Goal: Transaction & Acquisition: Subscribe to service/newsletter

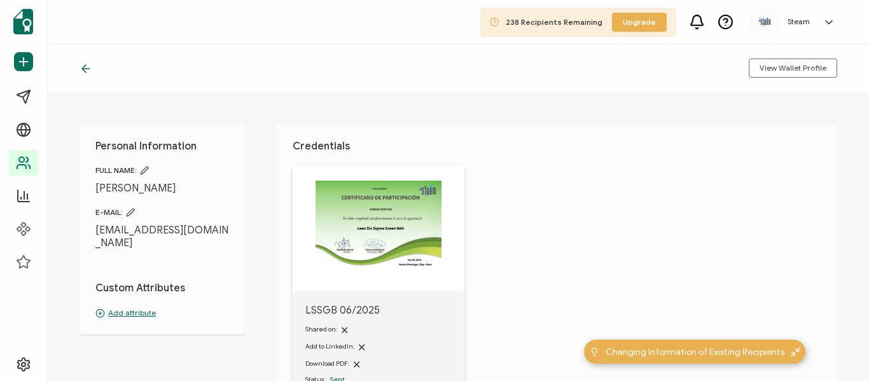
click at [85, 71] on icon at bounding box center [84, 69] width 4 height 8
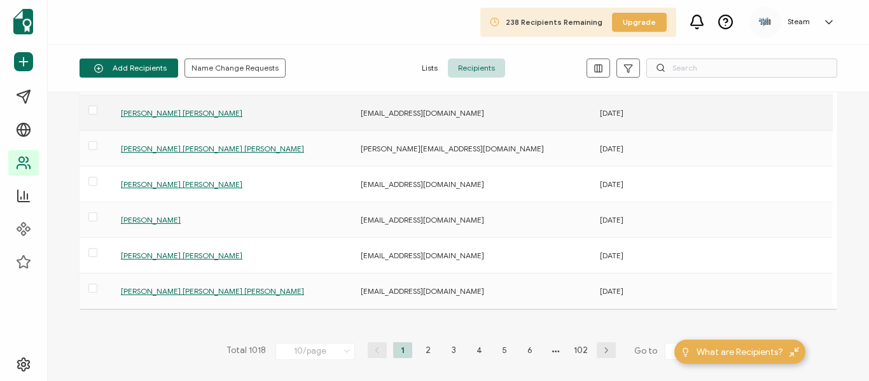
scroll to position [191, 0]
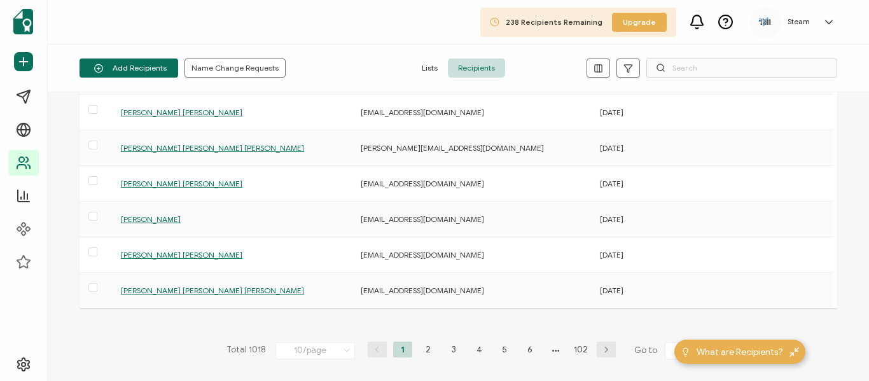
click at [345, 349] on icon at bounding box center [347, 351] width 13 height 14
click at [307, 276] on span "20/page" at bounding box center [302, 274] width 32 height 10
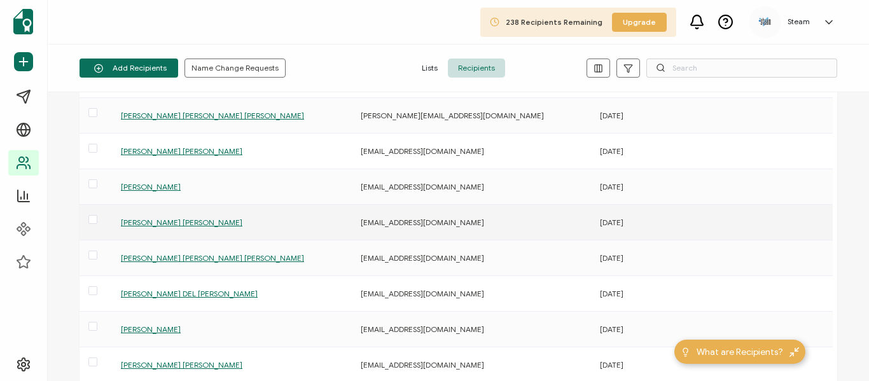
scroll to position [255, 0]
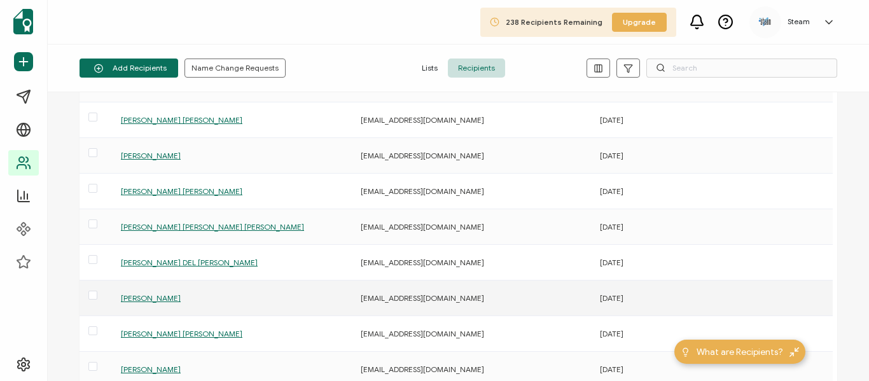
click at [166, 300] on span "[PERSON_NAME]" at bounding box center [151, 298] width 60 height 10
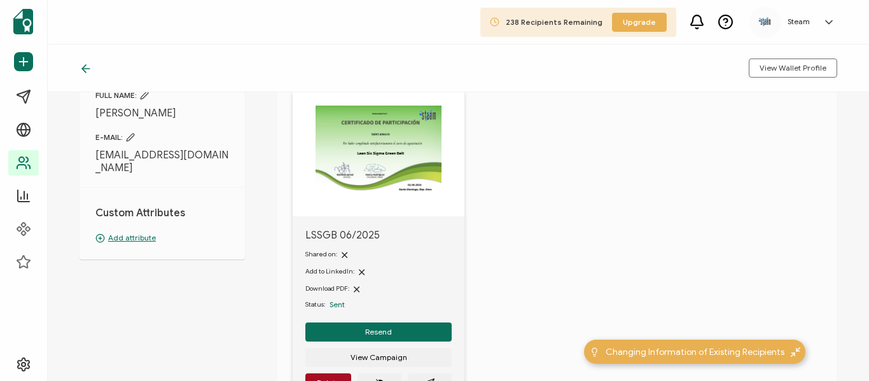
scroll to position [127, 0]
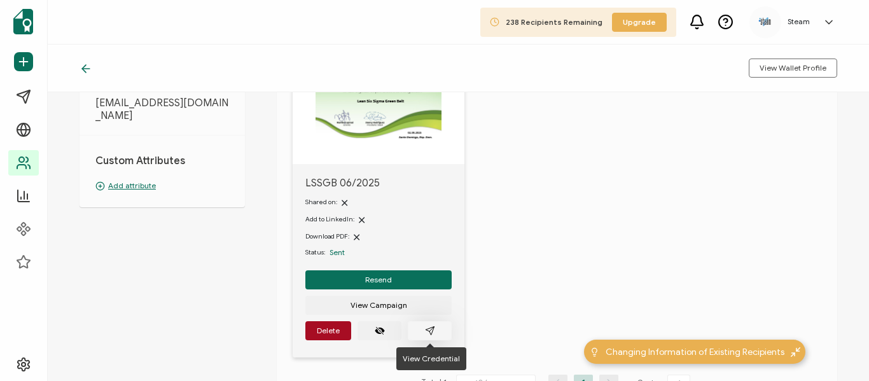
click at [440, 327] on button "button" at bounding box center [430, 330] width 44 height 19
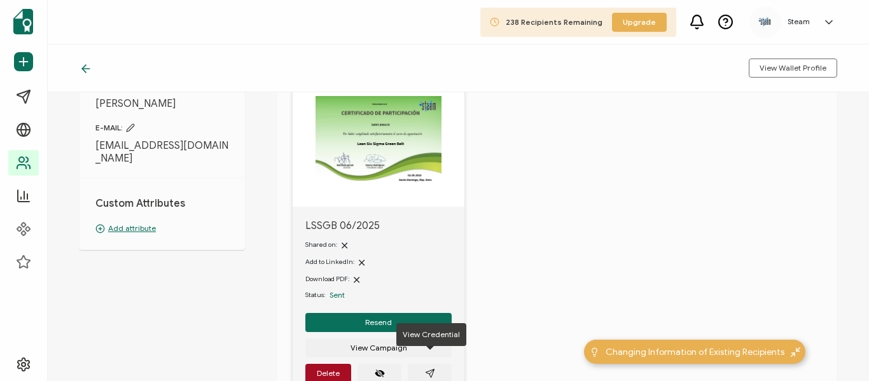
scroll to position [0, 0]
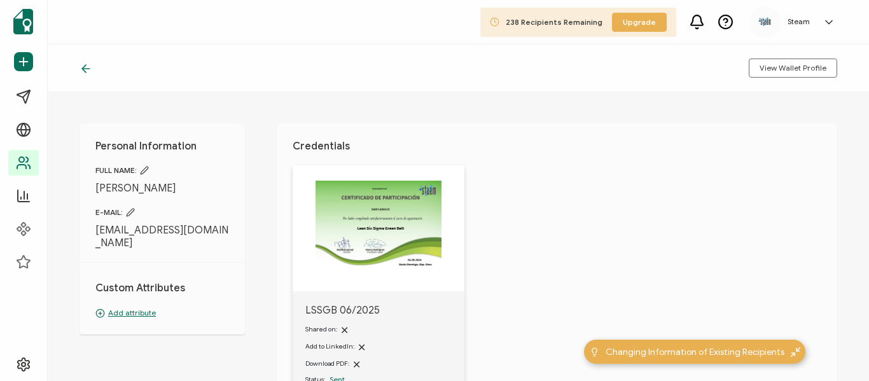
click at [86, 73] on icon at bounding box center [84, 69] width 4 height 8
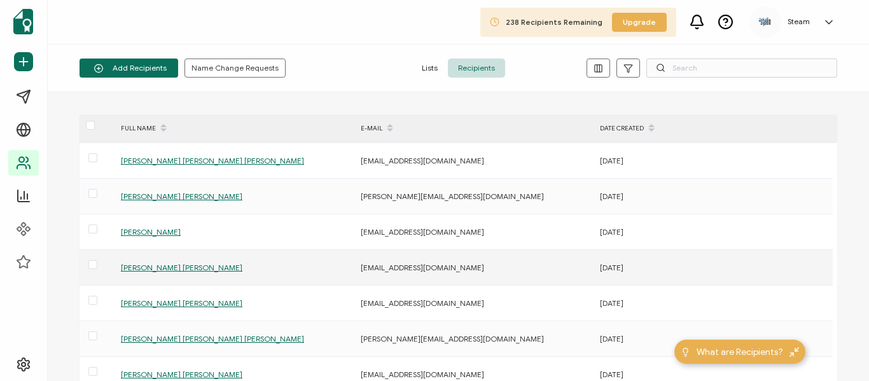
click at [158, 272] on span "[PERSON_NAME] [PERSON_NAME]" at bounding box center [182, 268] width 122 height 10
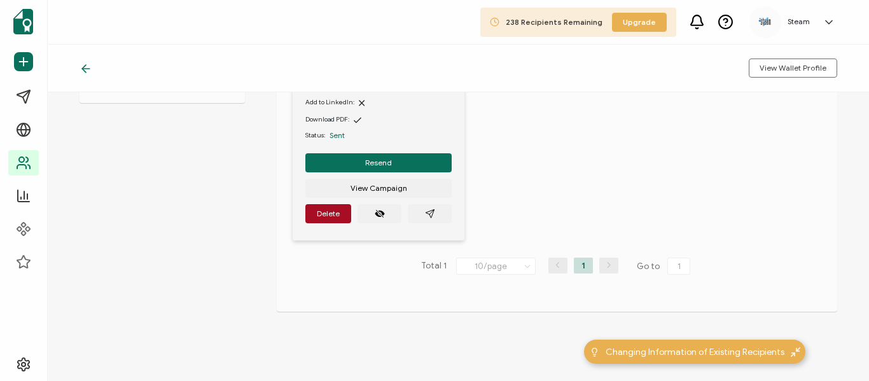
scroll to position [255, 0]
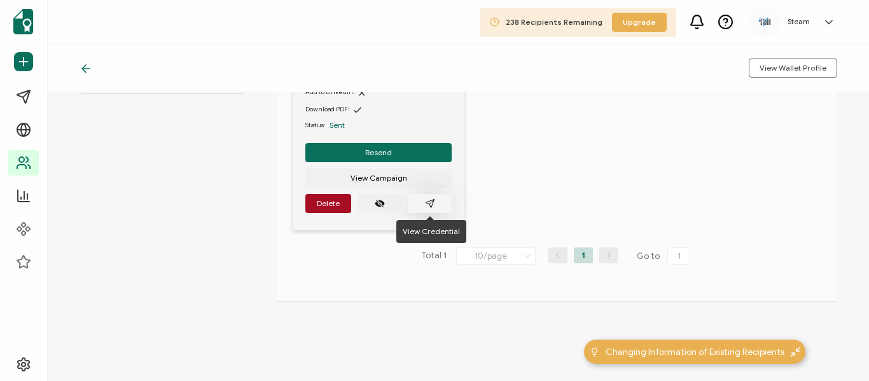
click at [428, 202] on icon "paper plane outline" at bounding box center [430, 204] width 10 height 10
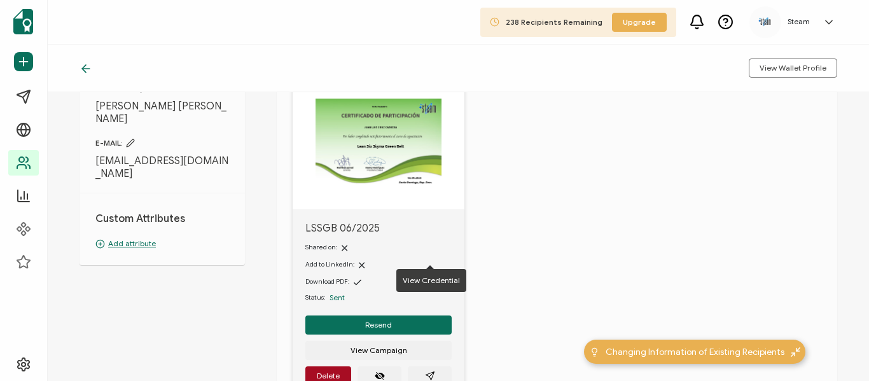
scroll to position [64, 0]
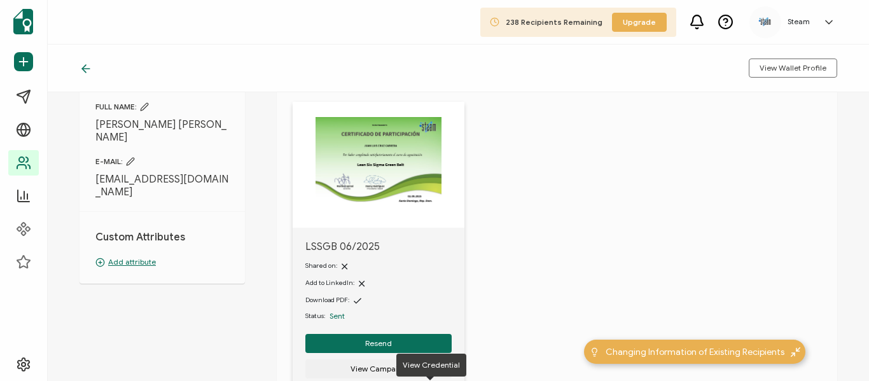
click at [86, 67] on icon at bounding box center [86, 68] width 13 height 13
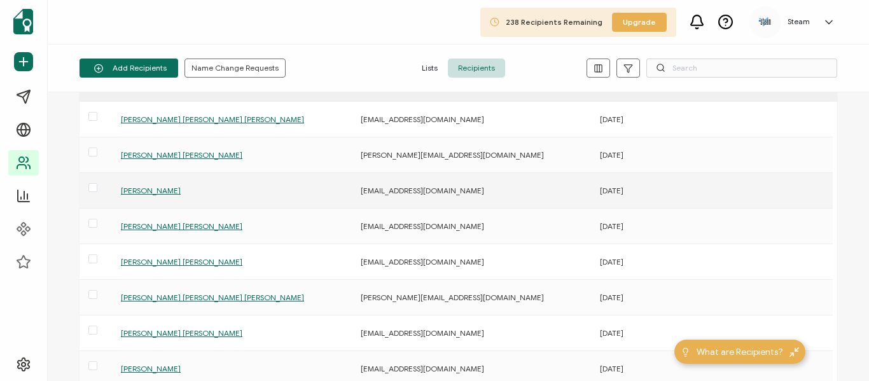
scroll to position [64, 0]
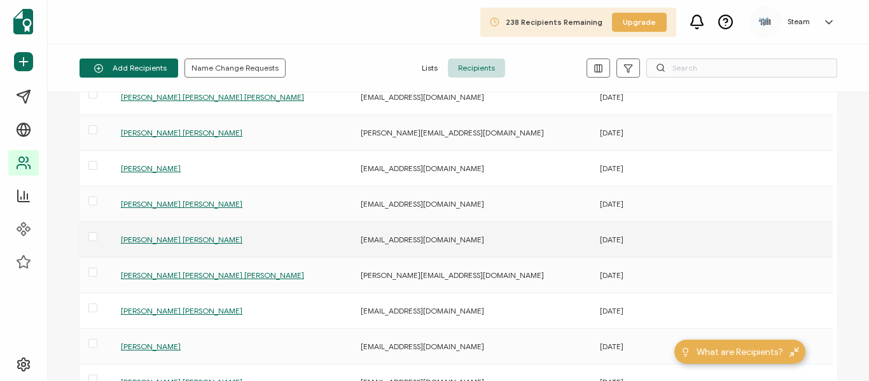
click at [204, 242] on span "[PERSON_NAME] [PERSON_NAME]" at bounding box center [182, 240] width 122 height 10
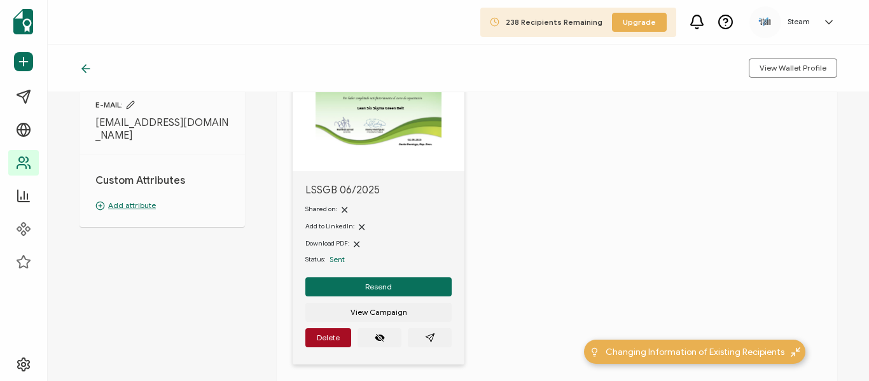
scroll to position [127, 0]
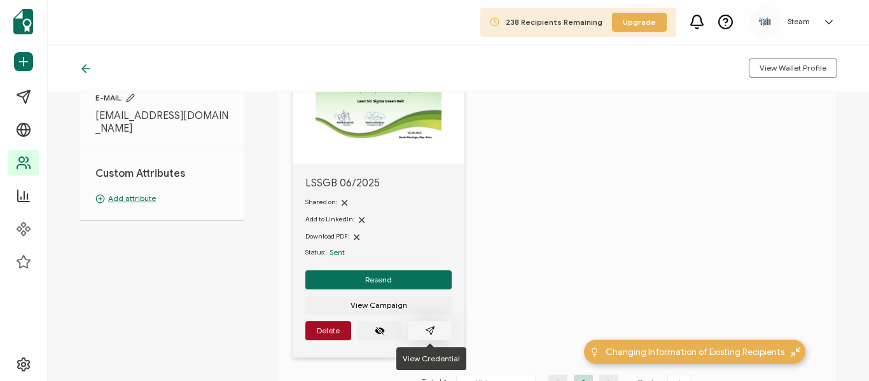
click at [427, 329] on icon "paper plane outline" at bounding box center [430, 331] width 10 height 10
click at [88, 67] on icon at bounding box center [86, 68] width 13 height 13
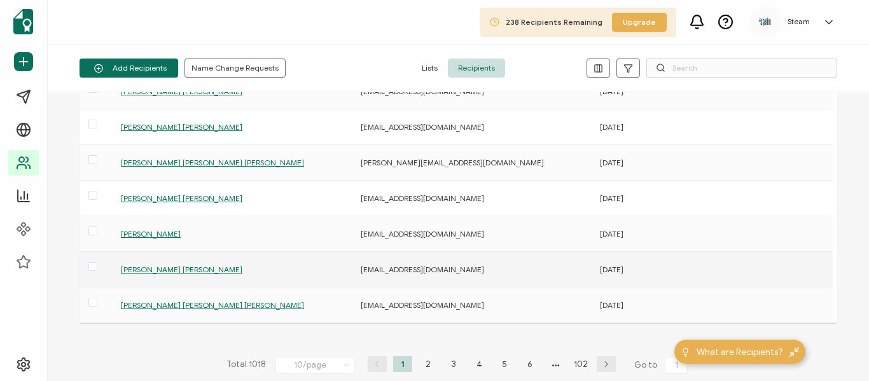
scroll to position [191, 0]
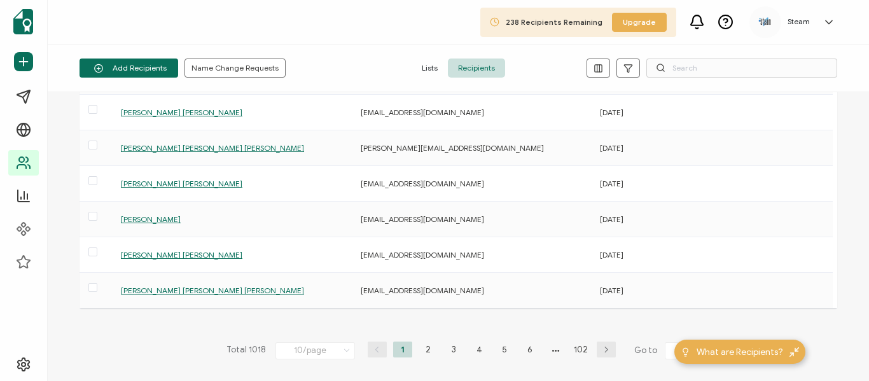
click at [347, 355] on icon at bounding box center [347, 351] width 13 height 14
click at [310, 277] on span "20/page" at bounding box center [302, 274] width 32 height 10
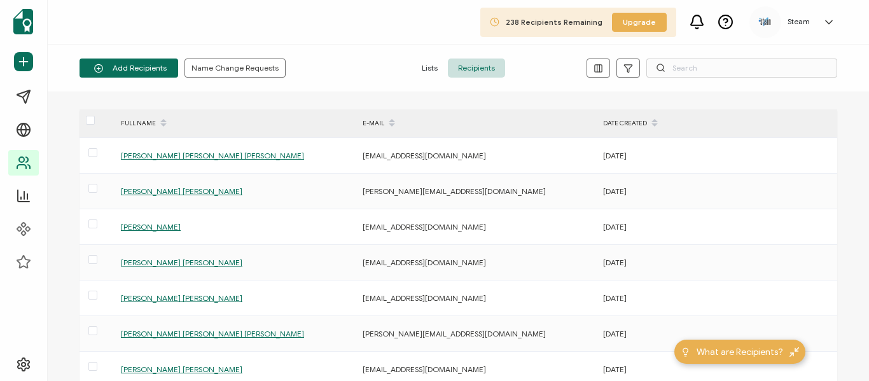
scroll to position [0, 0]
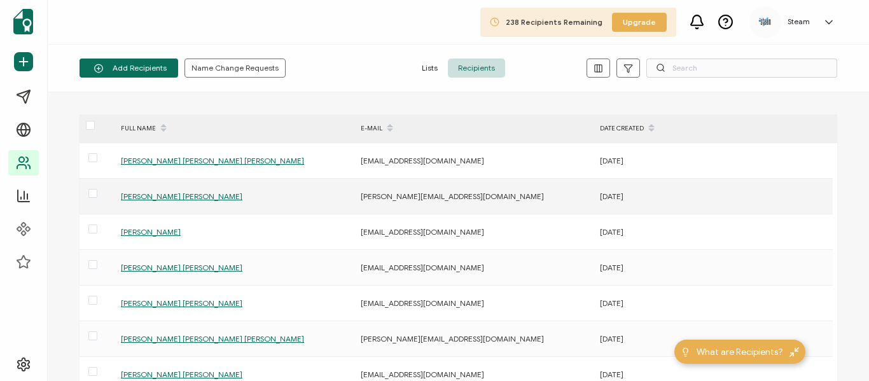
click at [176, 200] on span "[PERSON_NAME] [PERSON_NAME]" at bounding box center [182, 197] width 122 height 10
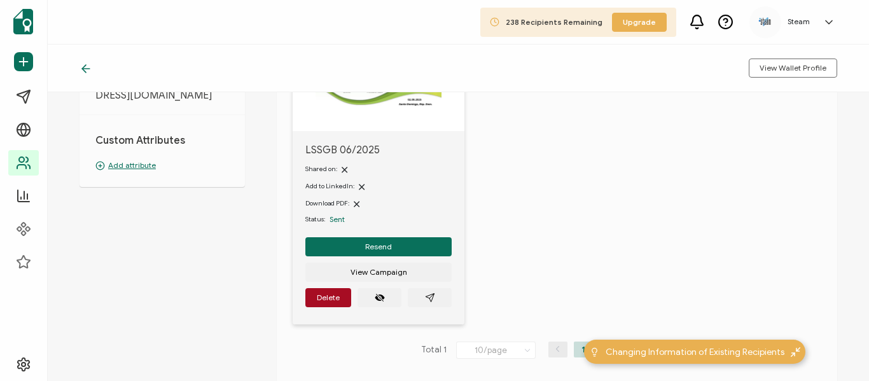
scroll to position [191, 0]
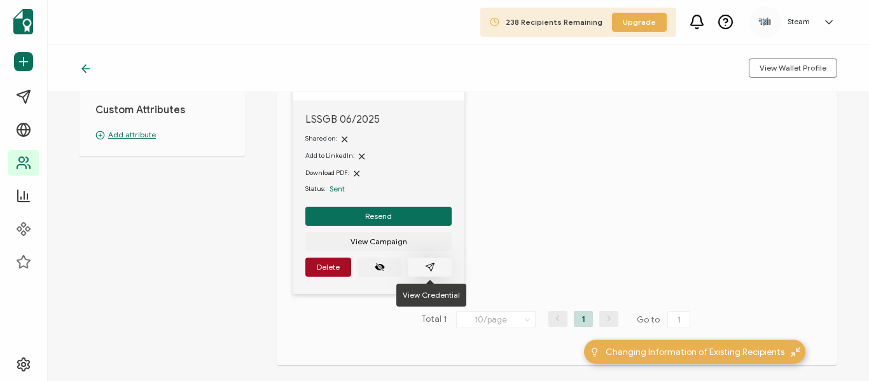
click at [428, 265] on icon "paper plane outline" at bounding box center [430, 267] width 10 height 10
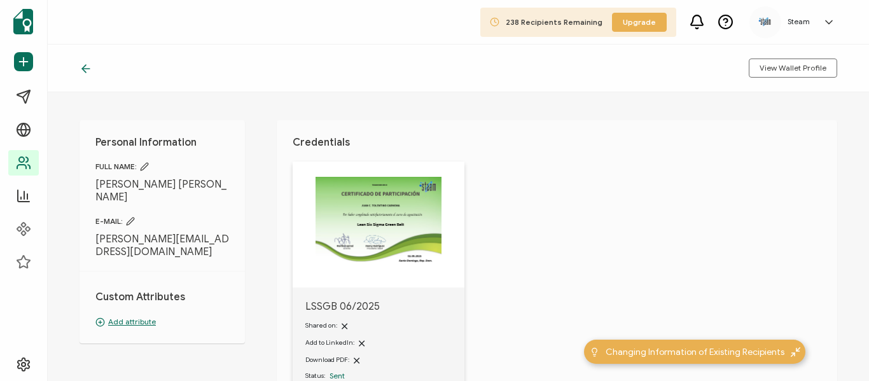
scroll to position [0, 0]
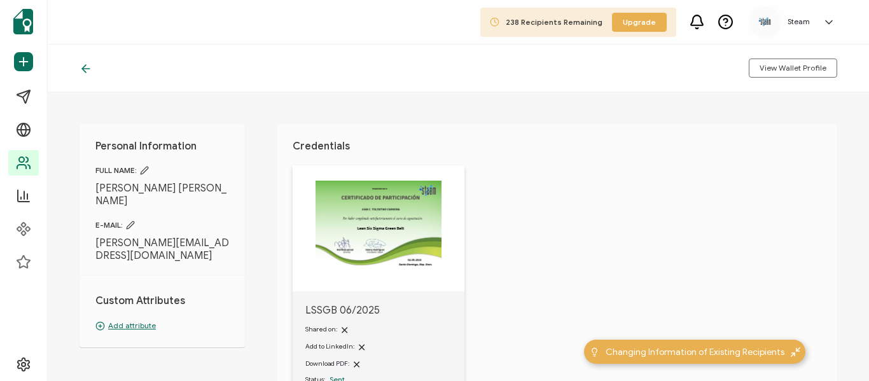
click at [83, 69] on icon at bounding box center [84, 69] width 4 height 8
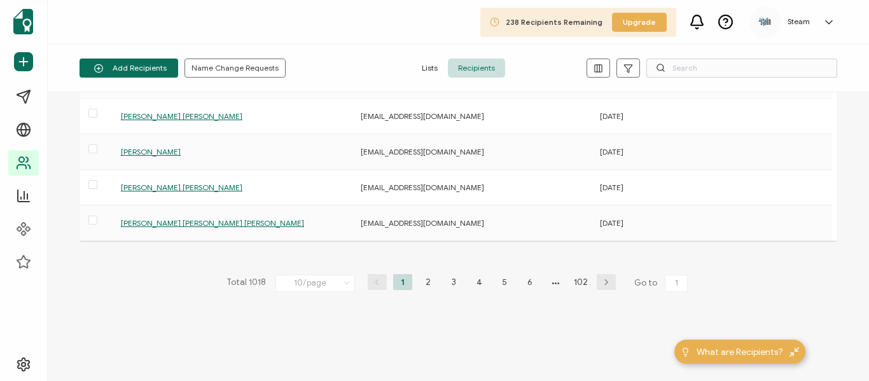
scroll to position [263, 0]
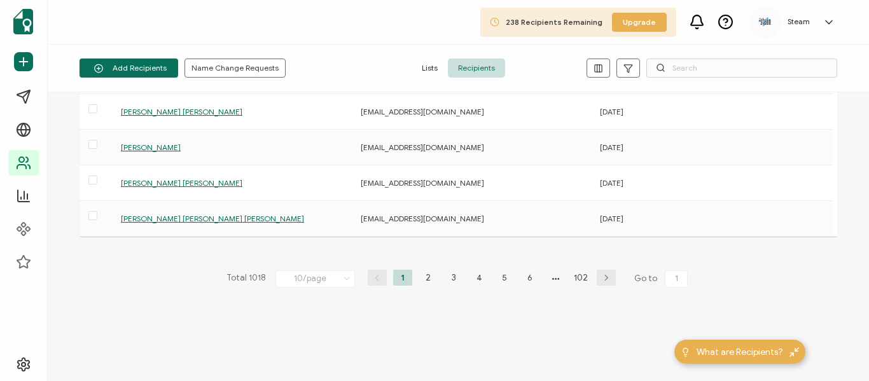
click at [344, 279] on icon at bounding box center [347, 279] width 13 height 14
click at [294, 202] on span "20/page" at bounding box center [302, 202] width 32 height 10
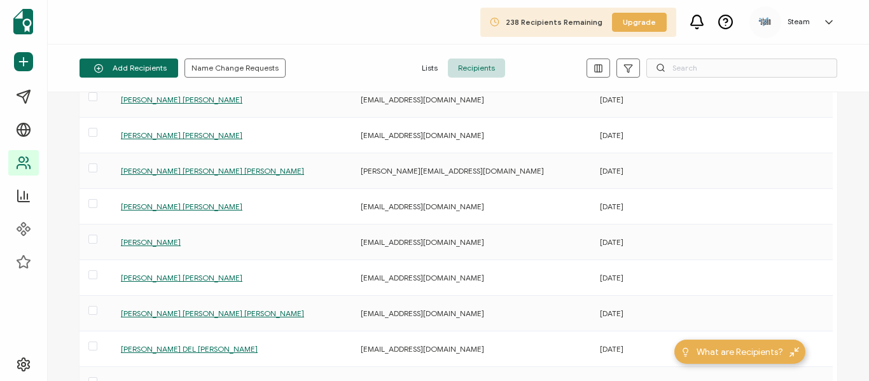
scroll to position [191, 0]
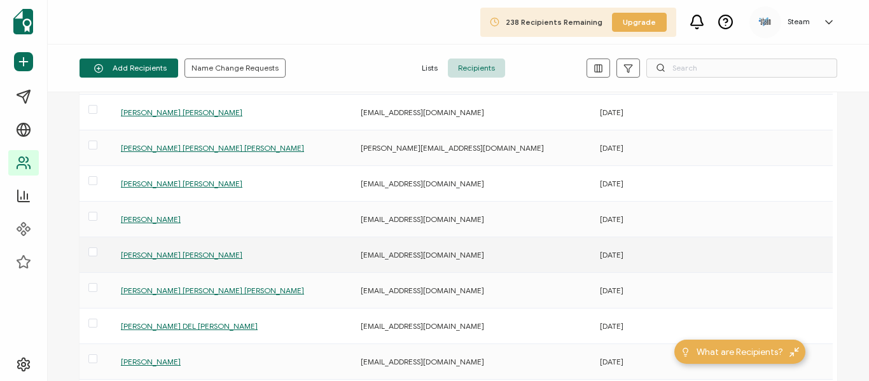
click at [174, 251] on span "[PERSON_NAME] [PERSON_NAME]" at bounding box center [182, 255] width 122 height 10
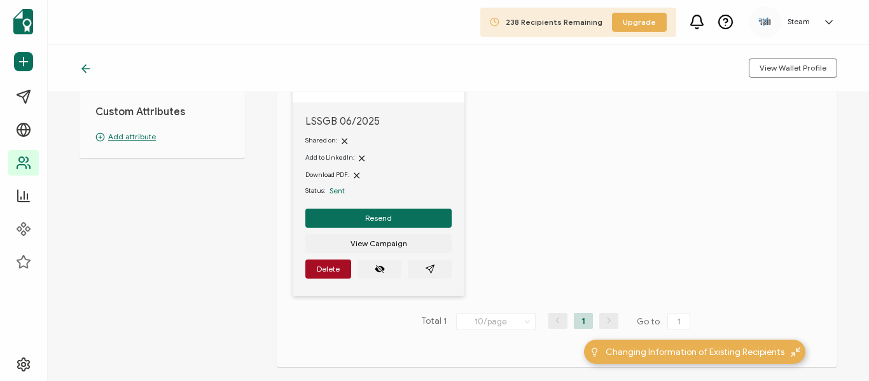
scroll to position [191, 0]
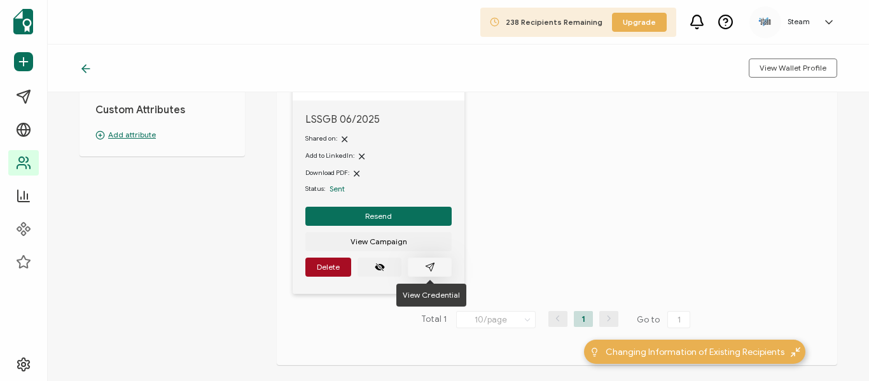
click at [431, 267] on icon "paper plane outline" at bounding box center [430, 267] width 10 height 10
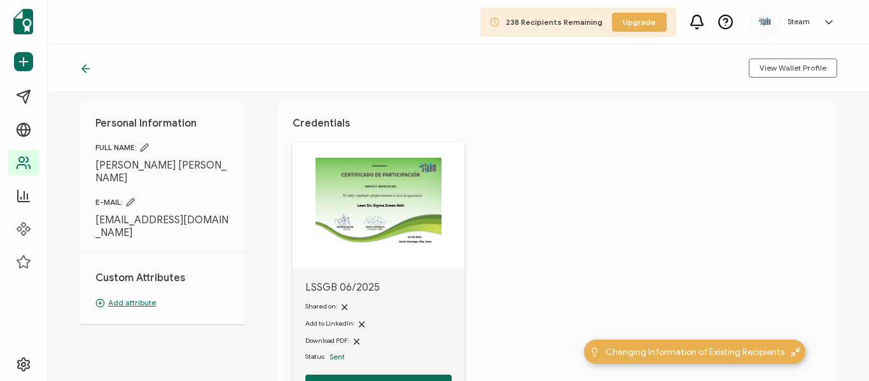
scroll to position [11, 0]
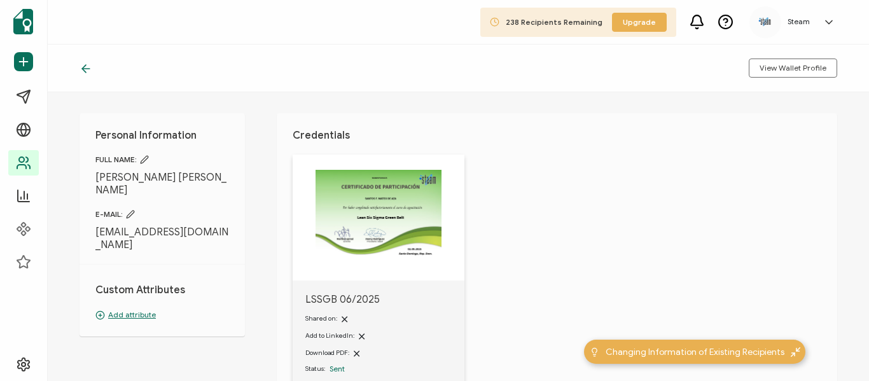
click at [81, 67] on icon at bounding box center [86, 68] width 13 height 13
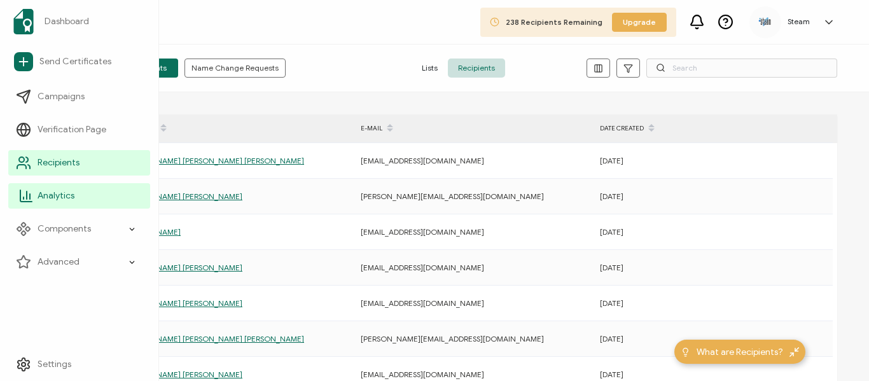
click at [55, 195] on span "Analytics" at bounding box center [56, 196] width 37 height 13
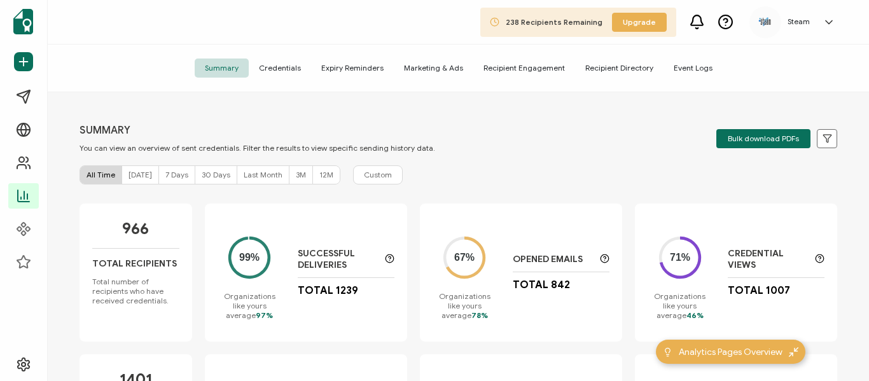
click at [137, 177] on span "[DATE]" at bounding box center [141, 175] width 24 height 10
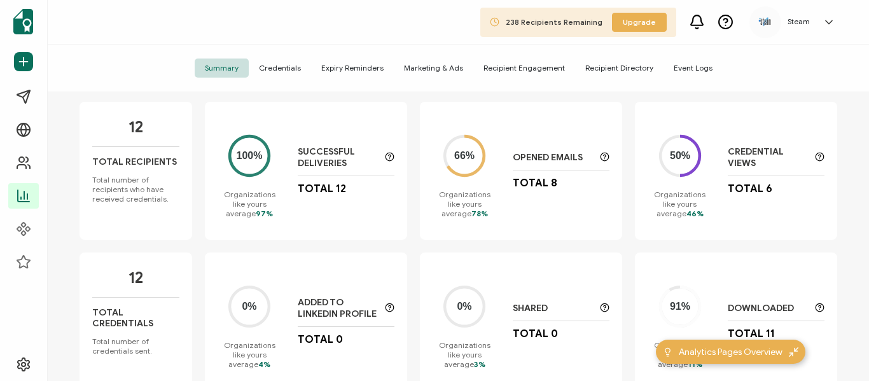
scroll to position [118, 0]
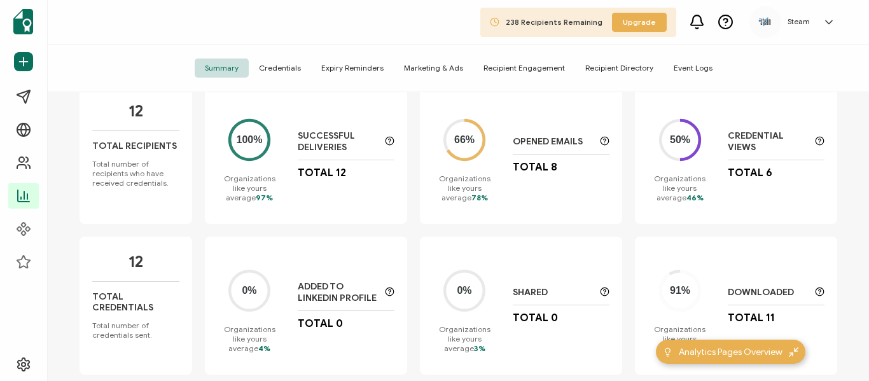
click at [535, 143] on p "Opened Emails" at bounding box center [553, 141] width 81 height 11
click at [471, 195] on span "78%" at bounding box center [479, 198] width 17 height 10
click at [525, 163] on p "Total 8" at bounding box center [535, 167] width 45 height 13
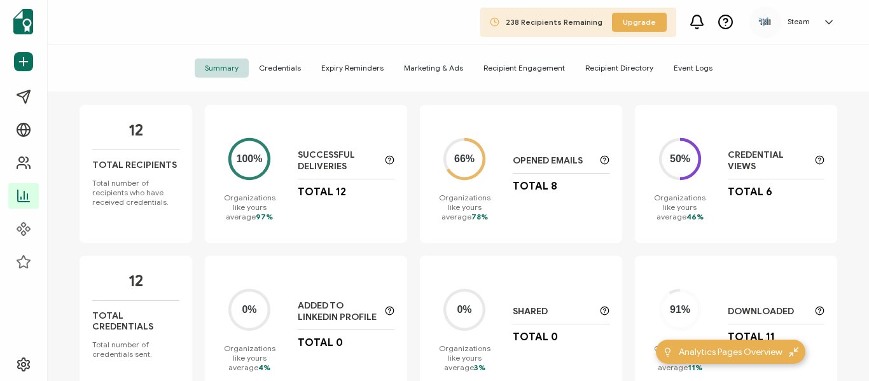
scroll to position [76, 0]
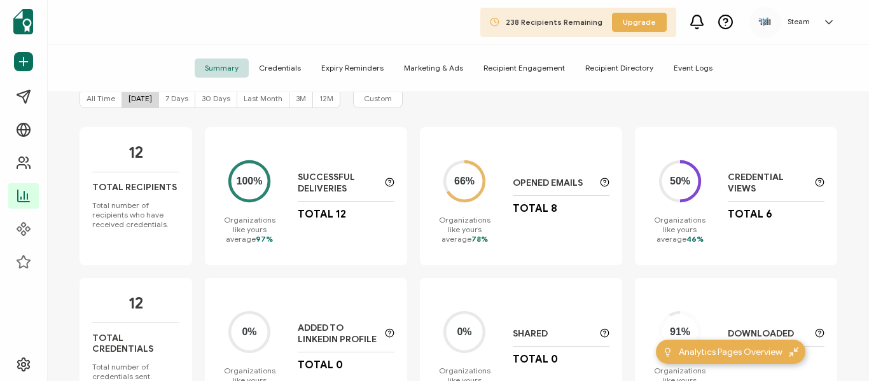
click at [242, 184] on circle at bounding box center [250, 181] width 30 height 30
click at [466, 181] on circle at bounding box center [465, 181] width 30 height 30
click at [525, 181] on p "Opened Emails" at bounding box center [553, 183] width 81 height 11
click at [736, 183] on p "Credential Views" at bounding box center [768, 183] width 81 height 23
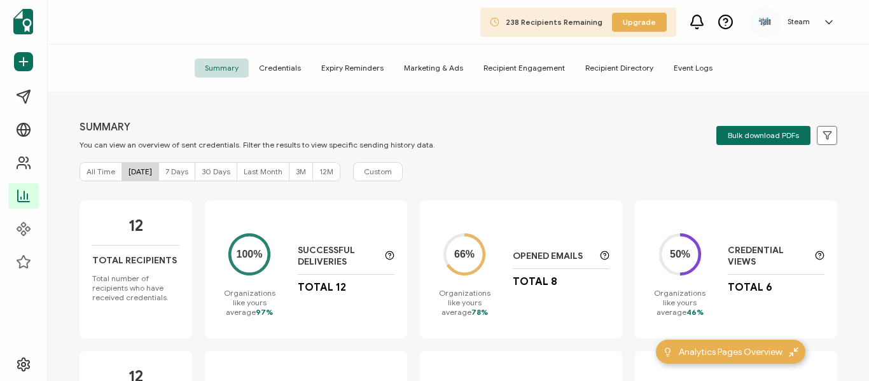
scroll to position [0, 0]
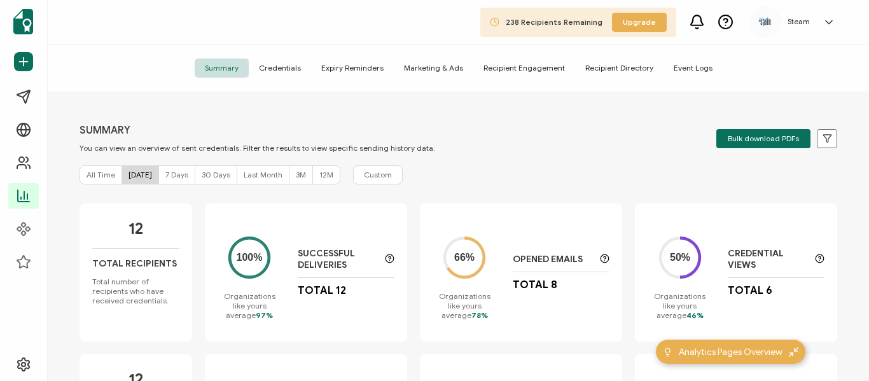
click at [296, 69] on span "Credentials" at bounding box center [280, 68] width 62 height 19
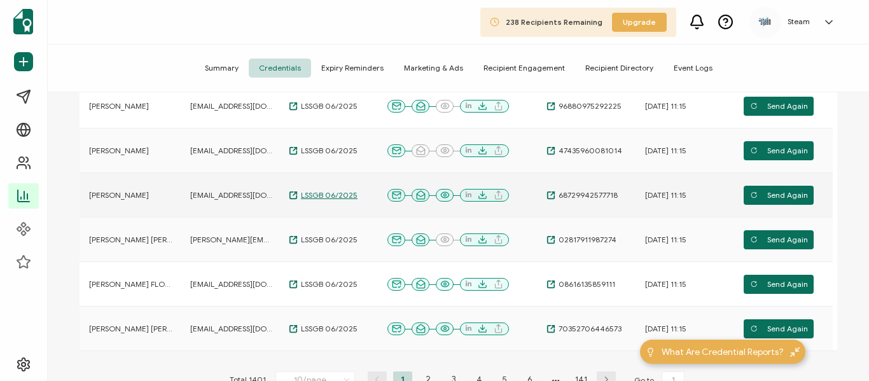
scroll to position [382, 0]
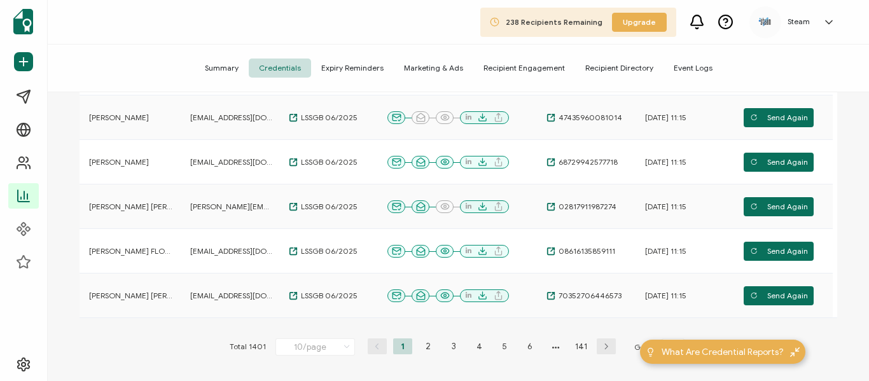
click at [345, 345] on icon at bounding box center [347, 347] width 13 height 14
click at [293, 269] on span "20/page" at bounding box center [301, 270] width 32 height 10
type input "20/page"
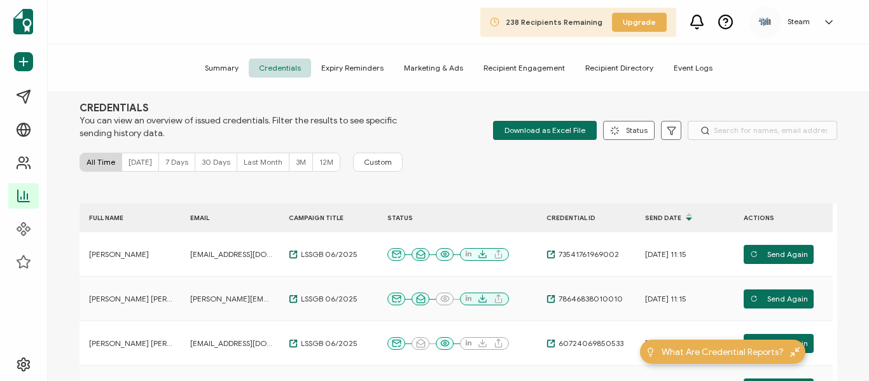
scroll to position [0, 0]
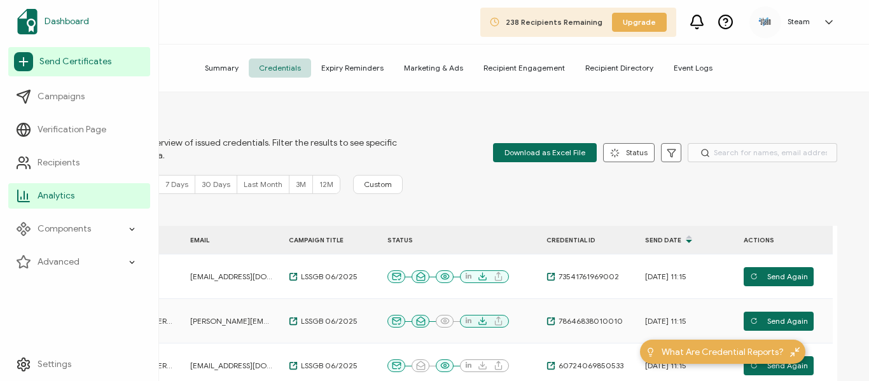
click at [53, 23] on span "Dashboard" at bounding box center [67, 21] width 45 height 13
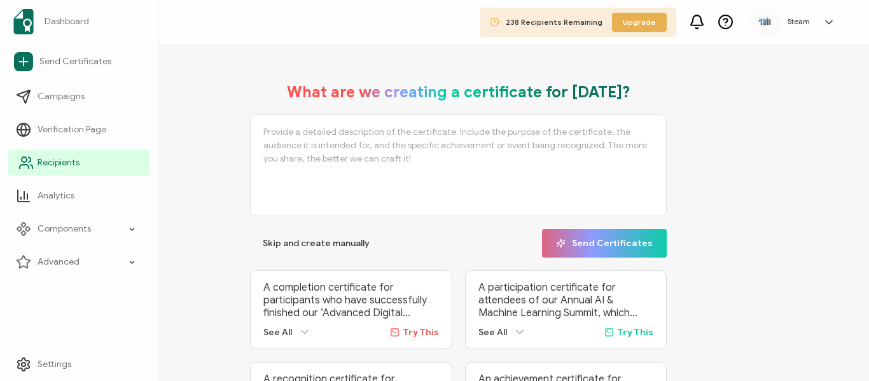
click at [57, 167] on span "Recipients" at bounding box center [59, 163] width 42 height 13
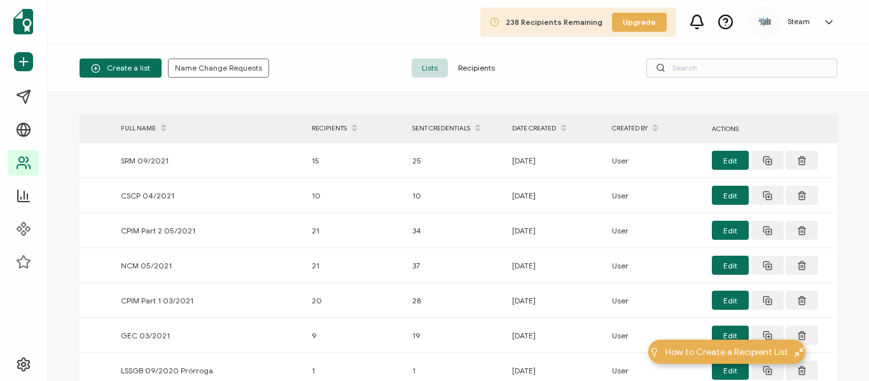
click at [477, 71] on span "Recipients" at bounding box center [476, 68] width 57 height 19
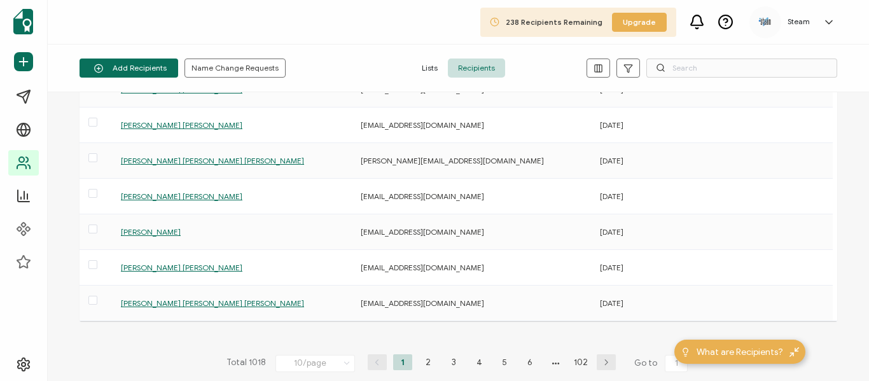
scroll to position [255, 0]
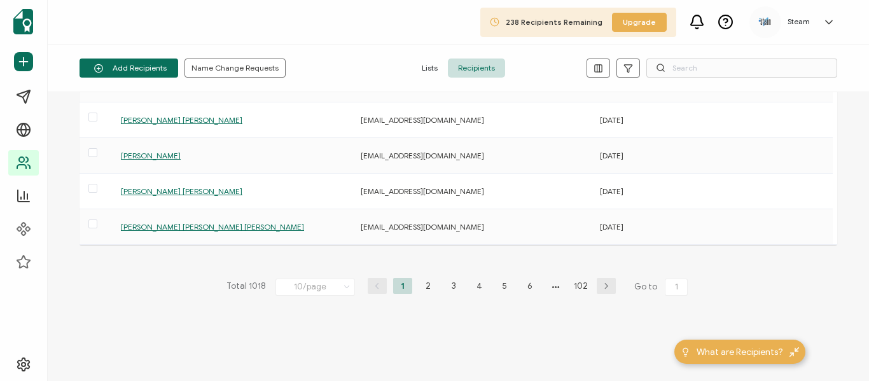
click at [344, 284] on icon at bounding box center [347, 287] width 13 height 14
click at [310, 213] on span "20/page" at bounding box center [302, 210] width 32 height 10
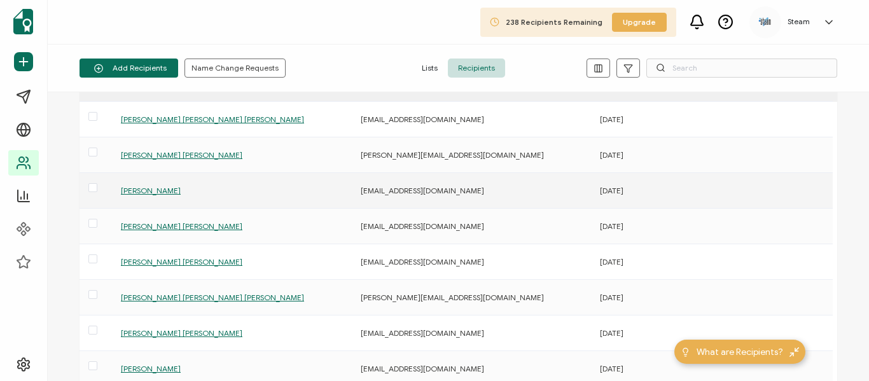
scroll to position [64, 0]
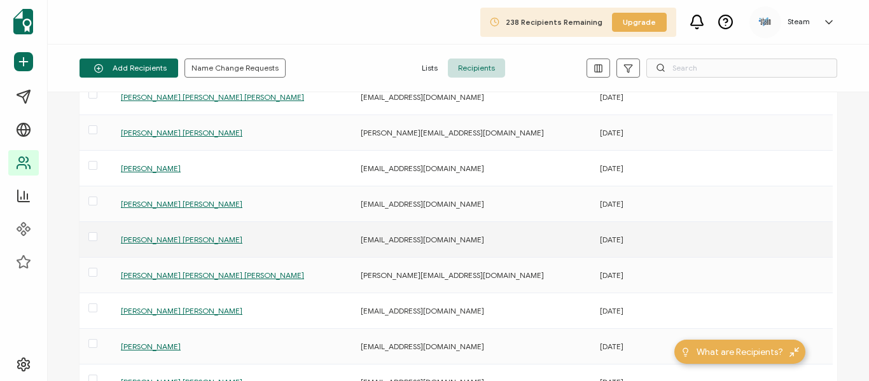
click at [197, 244] on span "[PERSON_NAME] [PERSON_NAME]" at bounding box center [182, 240] width 122 height 10
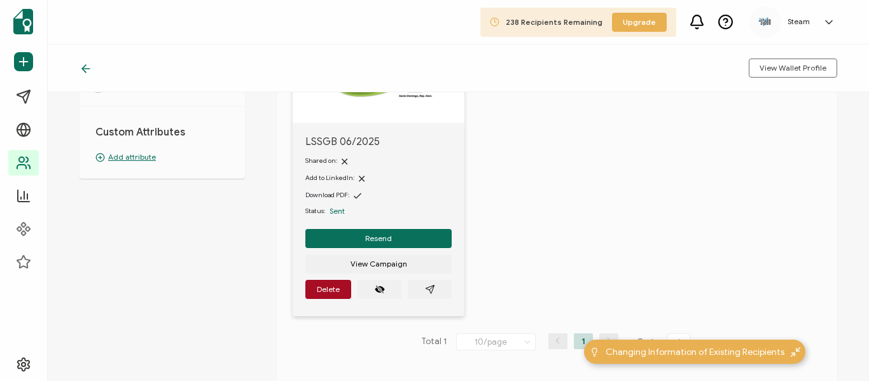
scroll to position [191, 0]
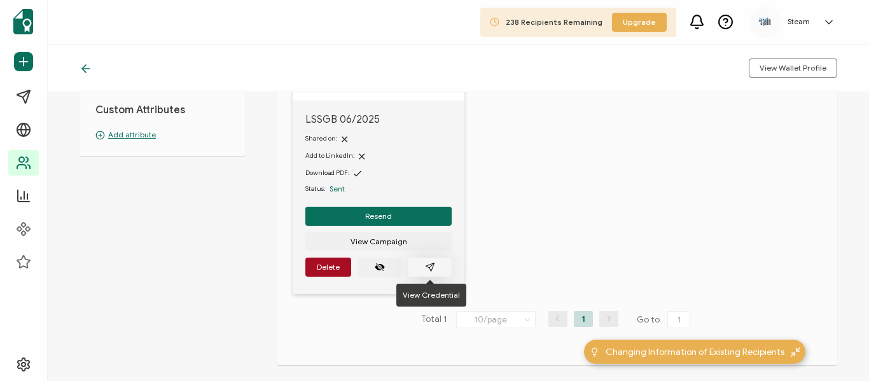
click at [432, 263] on icon "paper plane outline" at bounding box center [430, 267] width 8 height 8
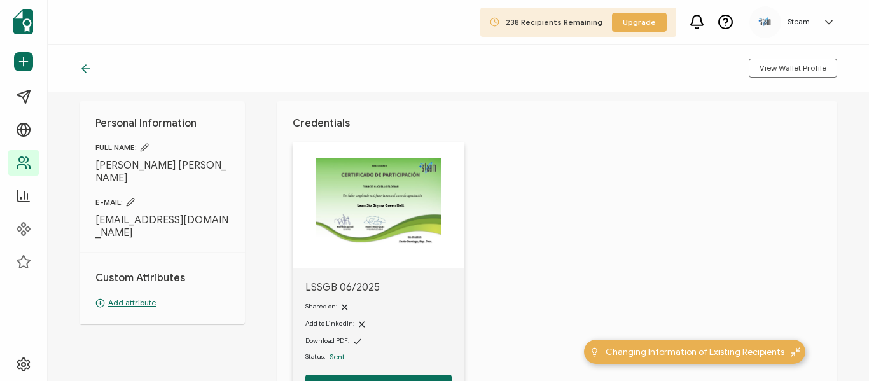
scroll to position [0, 0]
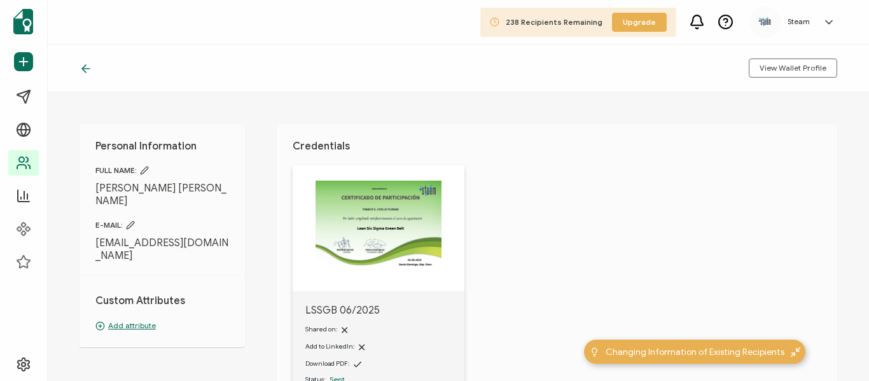
click at [90, 69] on icon at bounding box center [86, 69] width 8 height 0
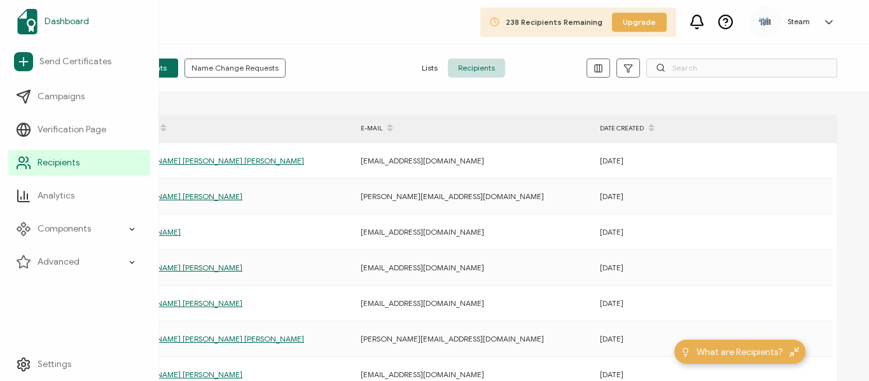
click at [46, 20] on span "Dashboard" at bounding box center [67, 21] width 45 height 13
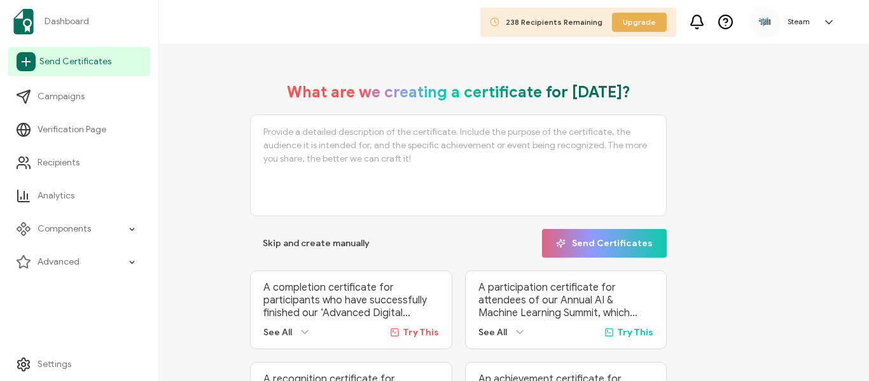
click at [47, 65] on span "Send Certificates" at bounding box center [75, 61] width 72 height 13
click at [50, 60] on span "Send Certificates" at bounding box center [75, 61] width 72 height 13
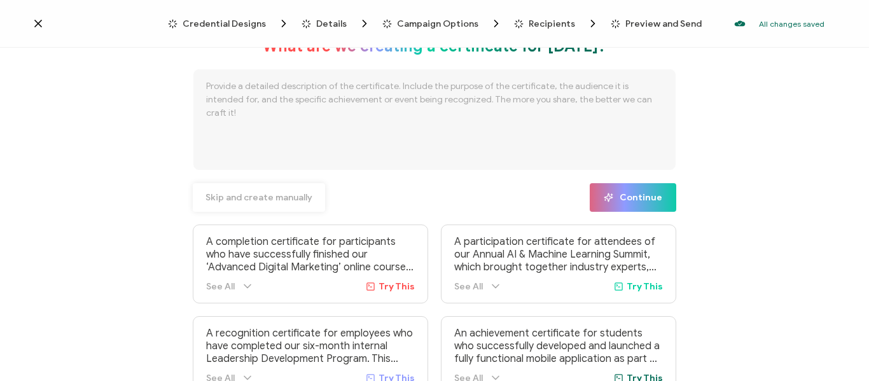
click at [245, 199] on span "Skip and create manually" at bounding box center [259, 197] width 107 height 9
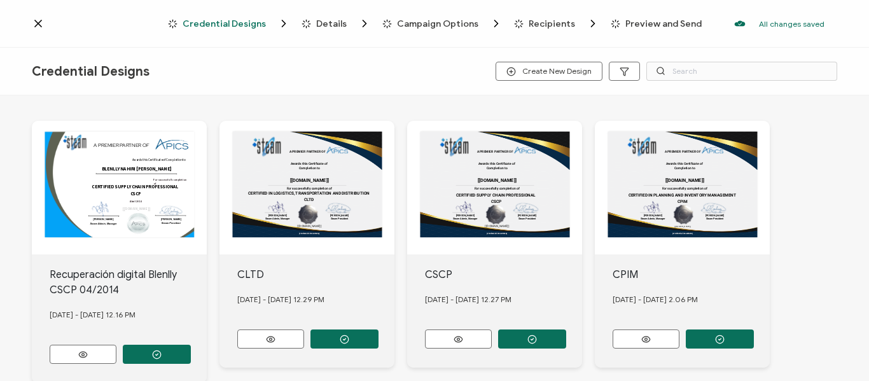
click at [207, 155] on div "A PREMIER PARTNER OF Awards this Certificate of Completion to CERTIFIED SUPPLY …" at bounding box center [119, 188] width 175 height 134
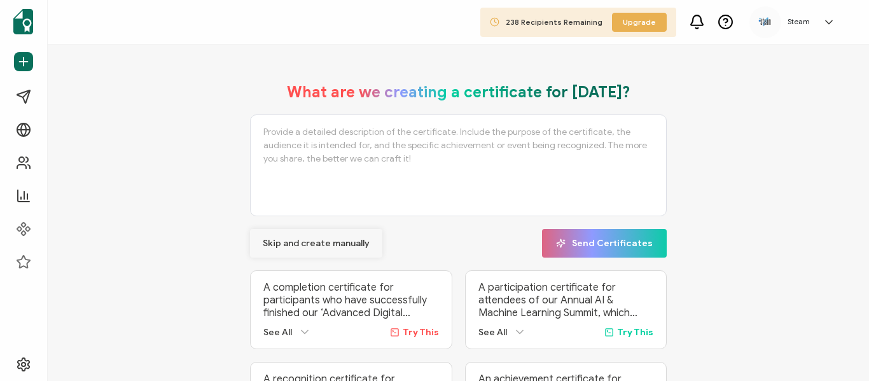
click at [345, 242] on span "Skip and create manually" at bounding box center [316, 243] width 107 height 9
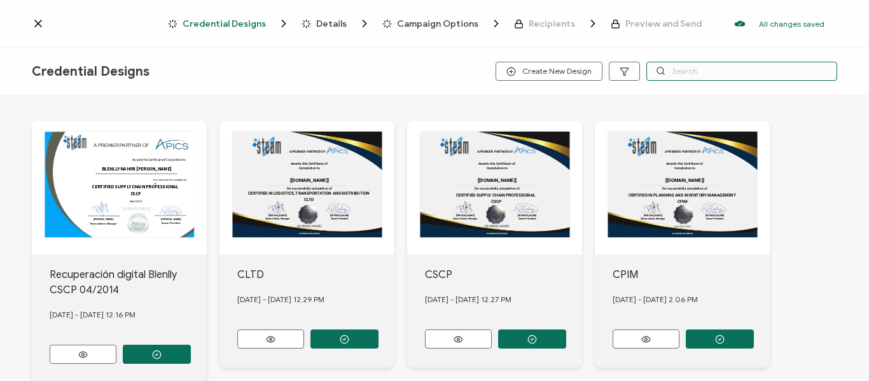
click at [699, 69] on input "text" at bounding box center [741, 71] width 191 height 19
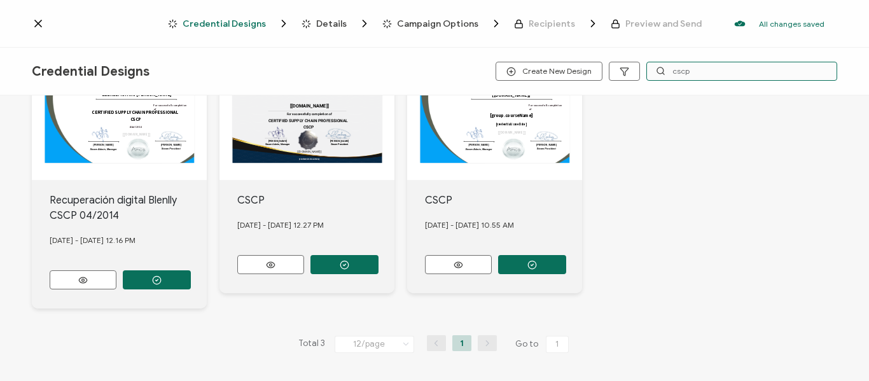
scroll to position [11, 0]
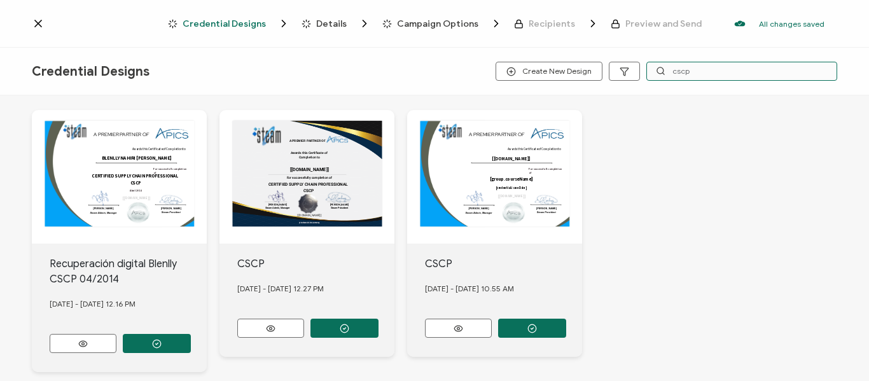
type input "cscp"
click at [207, 174] on div "A PREMIER PARTNER OF Awards this Certificate of Completion to CERTIFIED SUPPLY …" at bounding box center [119, 177] width 175 height 134
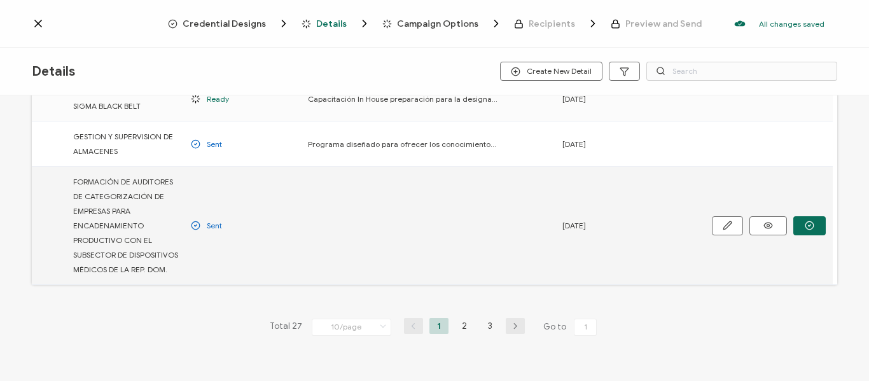
scroll to position [445, 0]
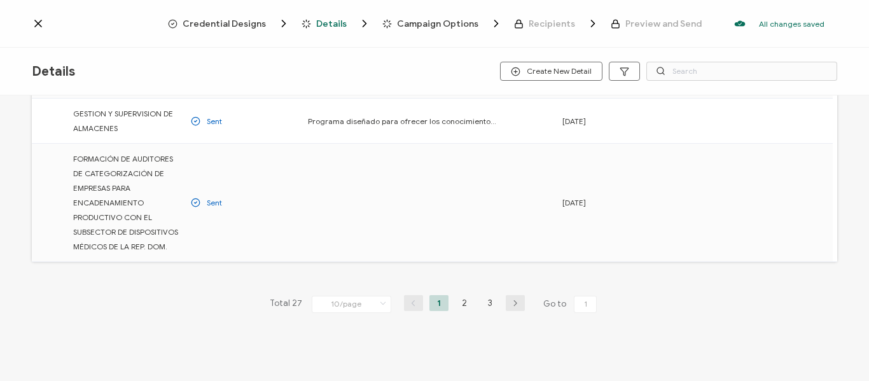
click at [380, 303] on icon at bounding box center [383, 304] width 13 height 14
click at [345, 248] on span "50/page" at bounding box center [338, 249] width 32 height 10
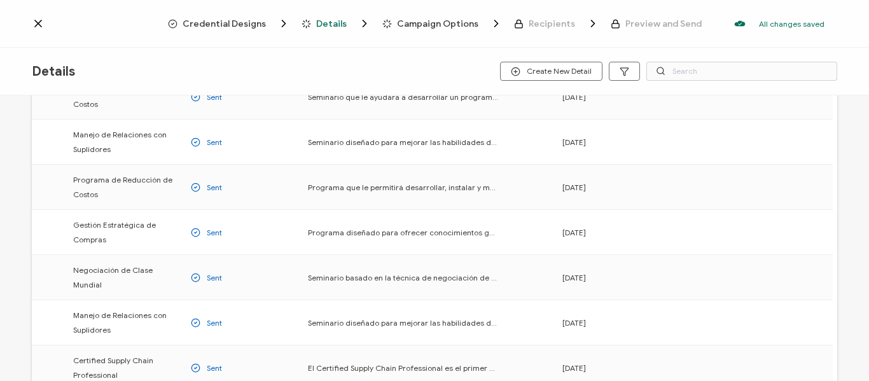
scroll to position [891, 0]
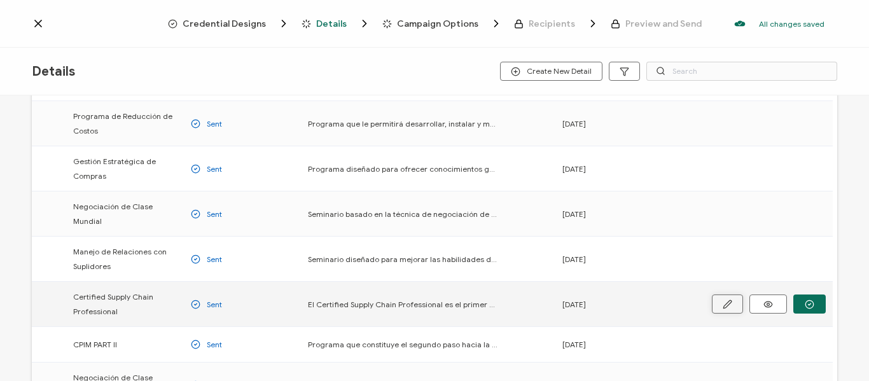
click at [0, 0] on icon "button" at bounding box center [0, 0] width 0 height 0
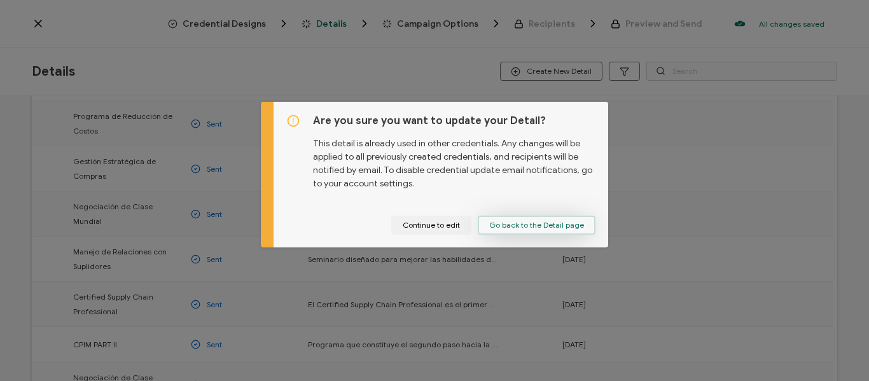
click at [518, 226] on span "Go back to the Detail page" at bounding box center [536, 225] width 95 height 8
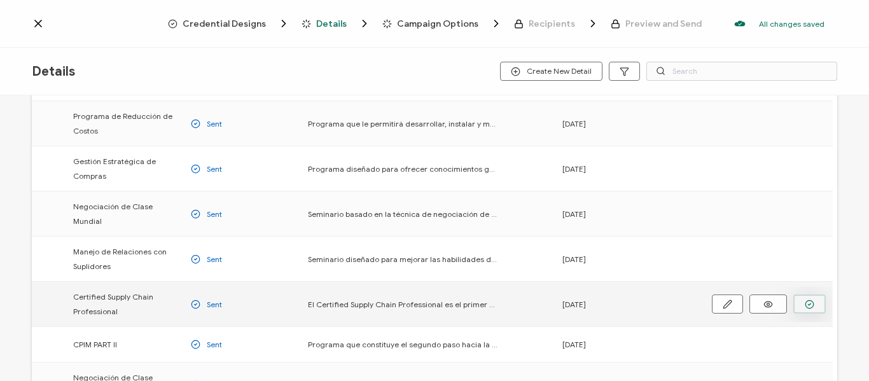
click at [0, 0] on icon "button" at bounding box center [0, 0] width 0 height 0
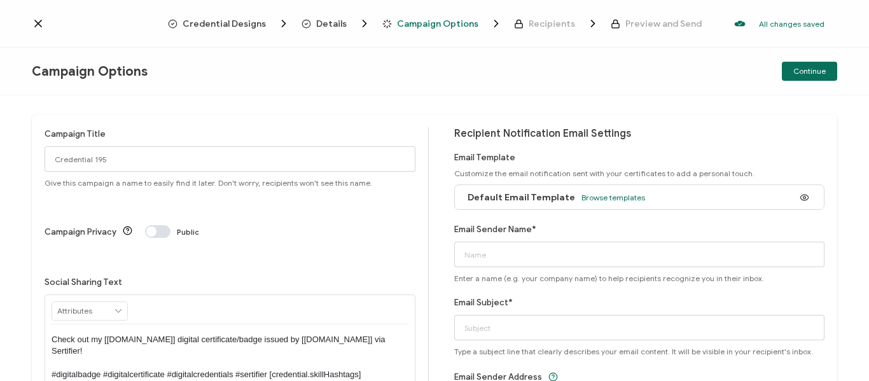
click at [33, 22] on icon at bounding box center [38, 23] width 13 height 13
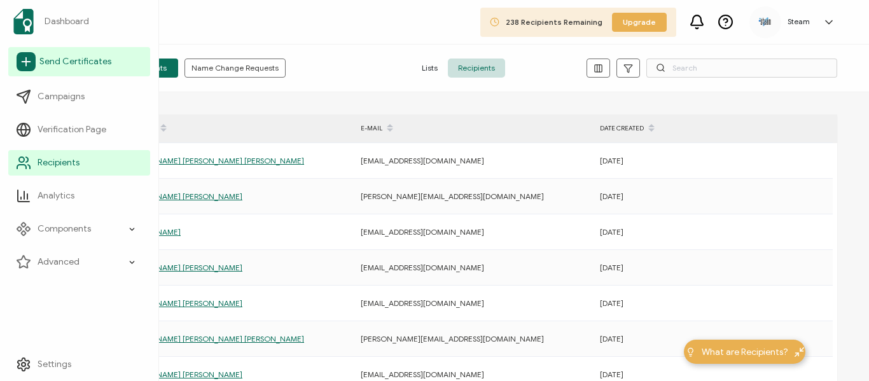
click at [52, 60] on span "Send Certificates" at bounding box center [75, 61] width 72 height 13
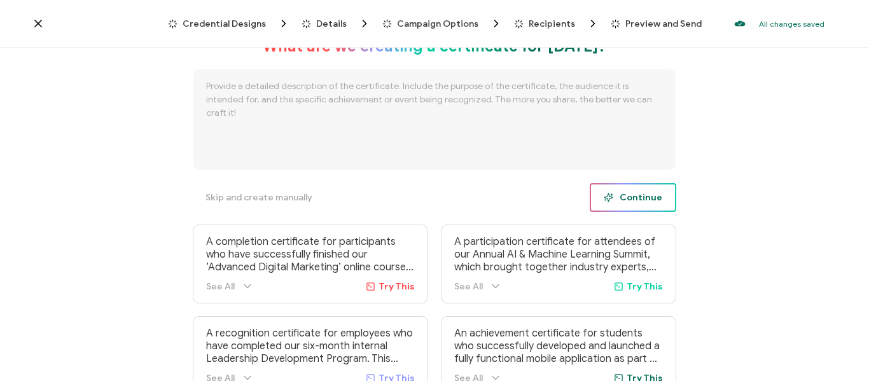
click at [662, 195] on button "Continue" at bounding box center [633, 197] width 87 height 29
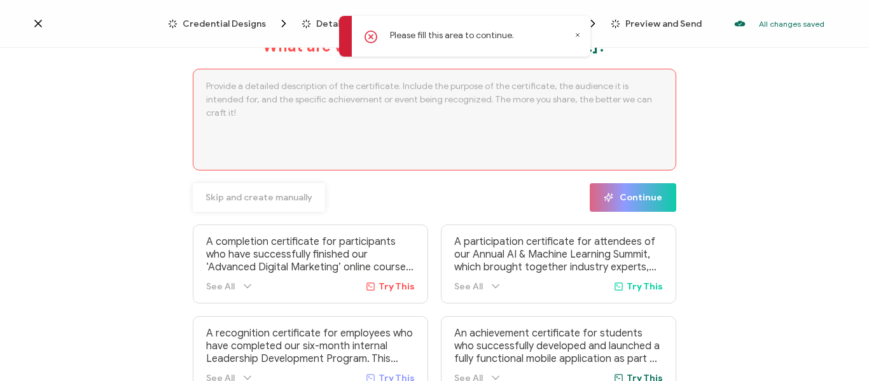
click at [298, 195] on span "Skip and create manually" at bounding box center [259, 197] width 107 height 9
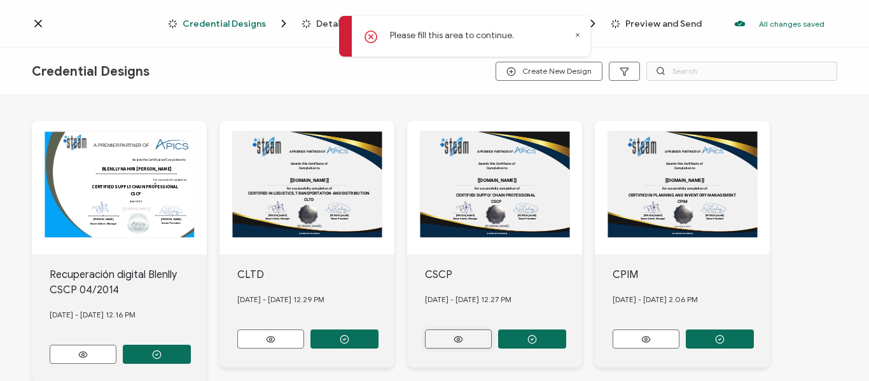
click at [87, 352] on icon at bounding box center [83, 355] width 8 height 6
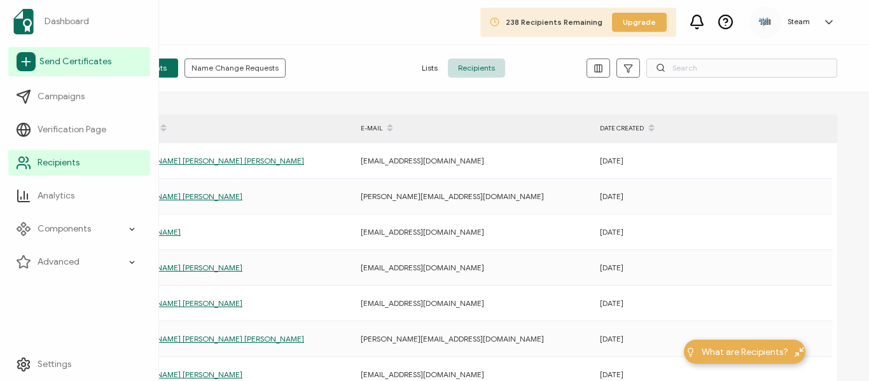
click at [46, 64] on span "Send Certificates" at bounding box center [75, 61] width 72 height 13
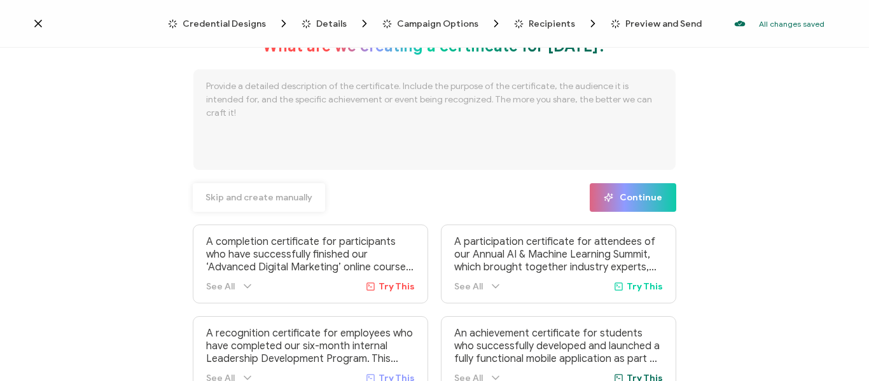
click at [277, 197] on span "Skip and create manually" at bounding box center [259, 197] width 107 height 9
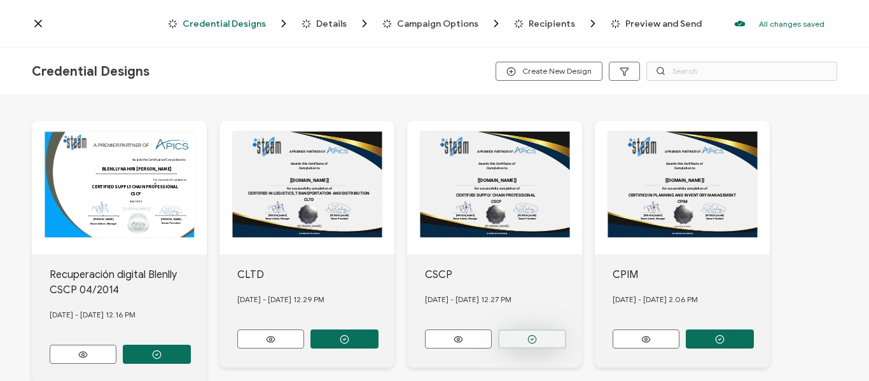
click at [191, 345] on button "button" at bounding box center [157, 354] width 68 height 19
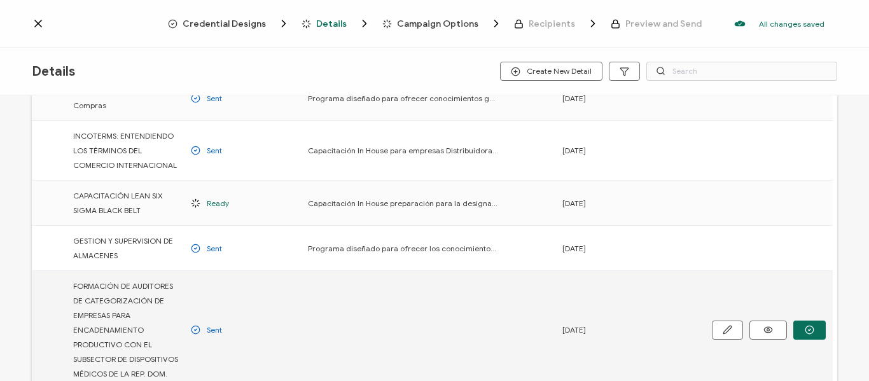
scroll to position [445, 0]
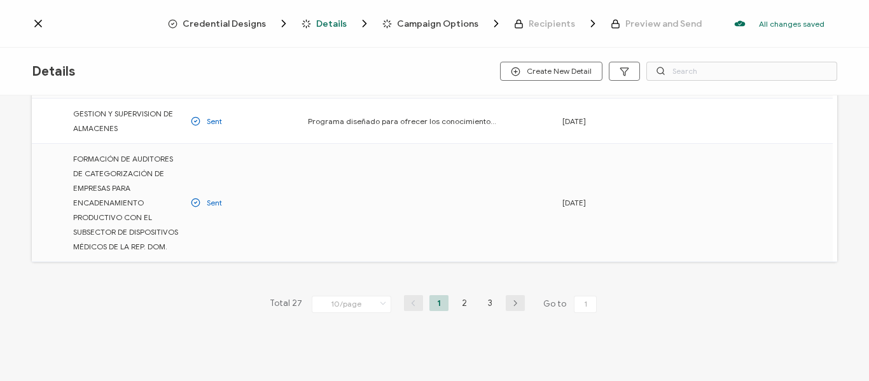
click at [381, 304] on icon at bounding box center [383, 304] width 13 height 14
click at [345, 248] on span "50/page" at bounding box center [338, 249] width 32 height 10
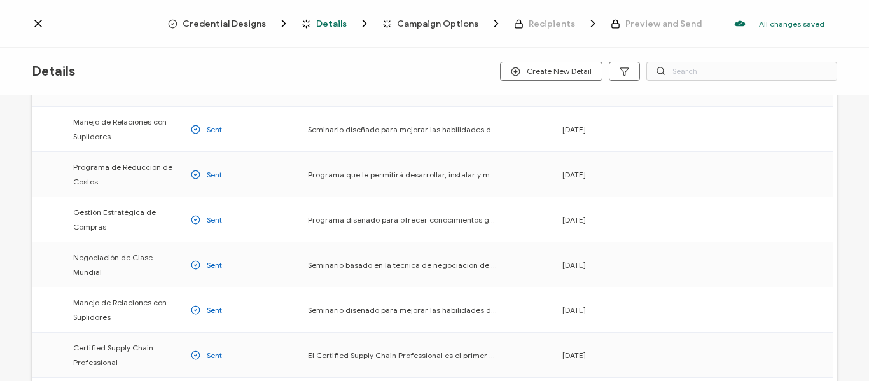
scroll to position [891, 0]
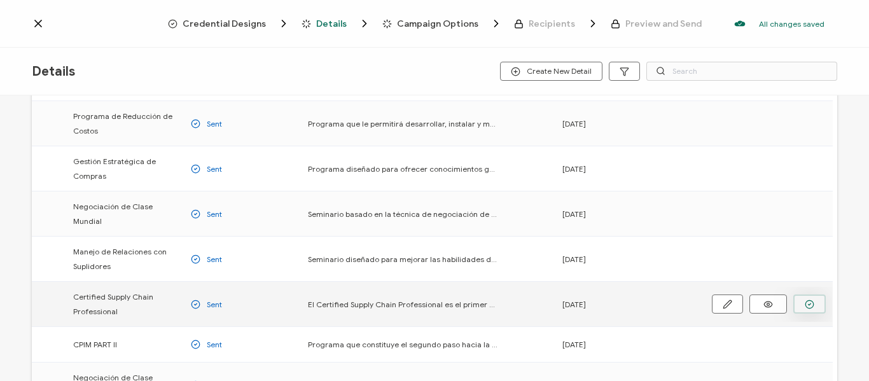
click at [0, 0] on circle "button" at bounding box center [0, 0] width 0 height 0
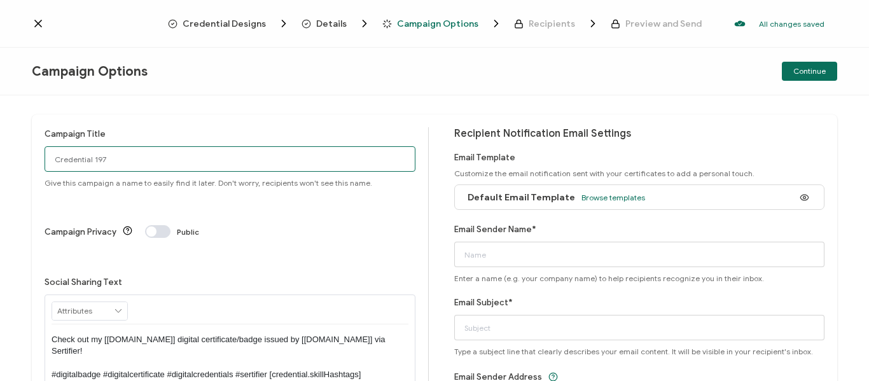
click at [180, 154] on input "Credential 197" at bounding box center [230, 158] width 371 height 25
type input "C"
type input "CSCP 05/2025"
click at [157, 225] on span at bounding box center [157, 231] width 25 height 13
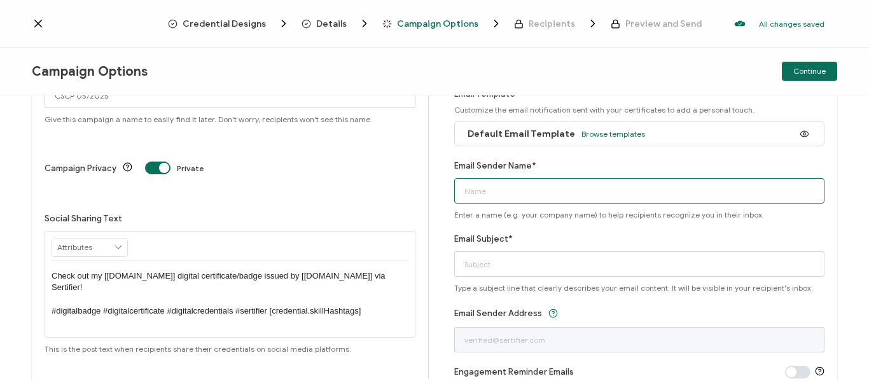
click at [534, 195] on input "Email Sender Name*" at bounding box center [639, 190] width 371 height 25
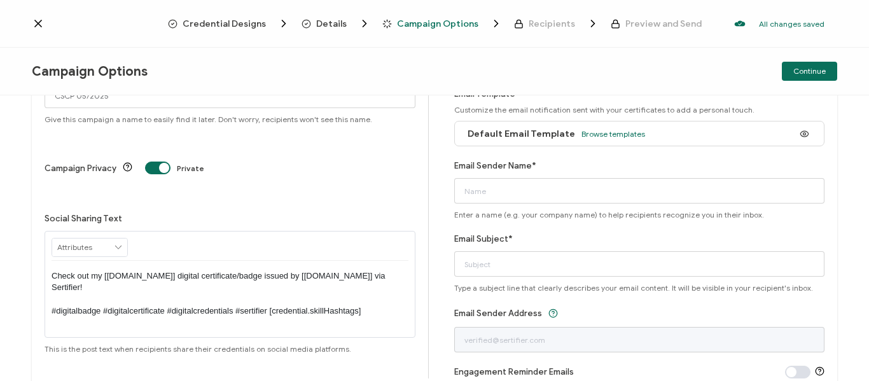
click at [736, 235] on div "Email Subject* Type a subject line that clearly describes your email content. I…" at bounding box center [639, 262] width 371 height 60
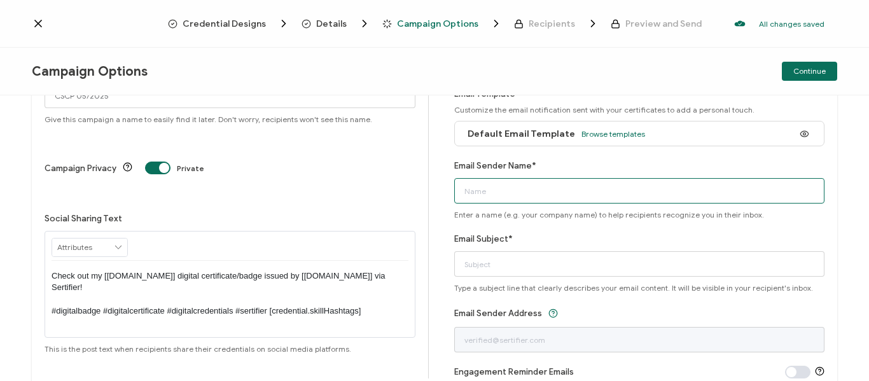
click at [569, 189] on input "Email Sender Name*" at bounding box center [639, 190] width 371 height 25
type input "S"
type input "[EMAIL_ADDRESS][DOMAIN_NAME]"
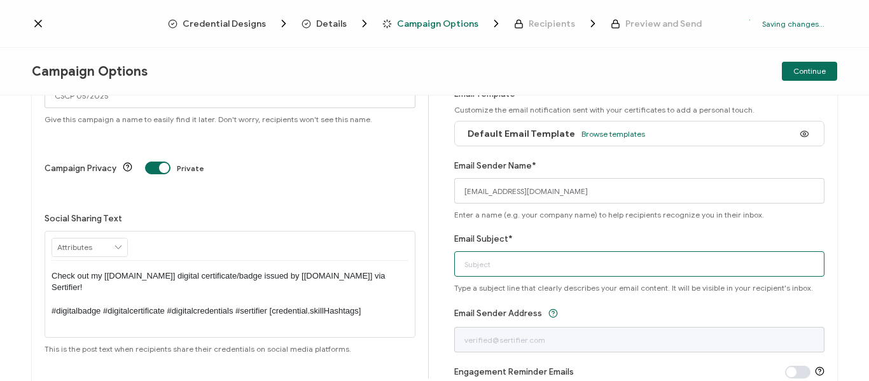
click at [538, 264] on input "Email Subject*" at bounding box center [639, 263] width 371 height 25
type input "Visualice y comparta su certificado digital Steam"
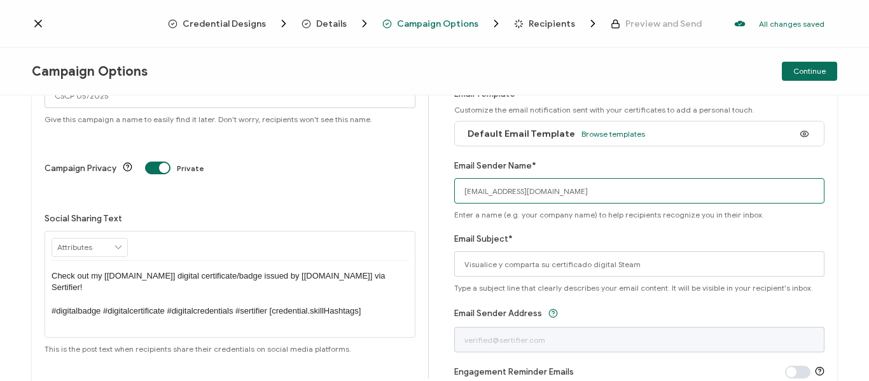
click at [559, 192] on input "[EMAIL_ADDRESS][DOMAIN_NAME]" at bounding box center [639, 190] width 371 height 25
type input "s"
type input "STEAM"
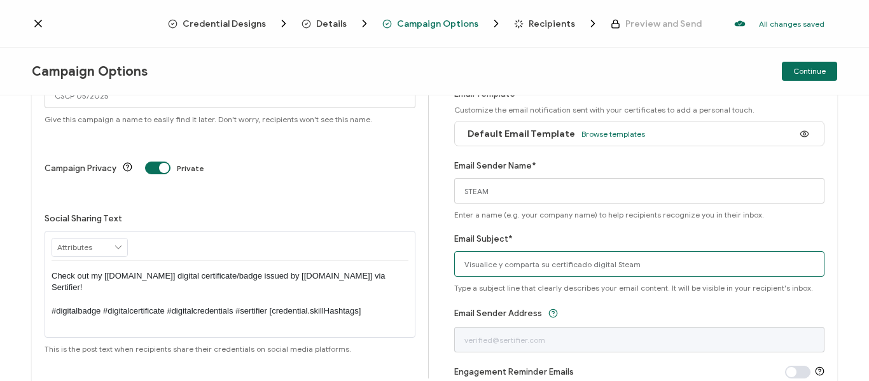
click at [543, 267] on input "Visualice y comparta su certificado digital Steam" at bounding box center [639, 263] width 371 height 25
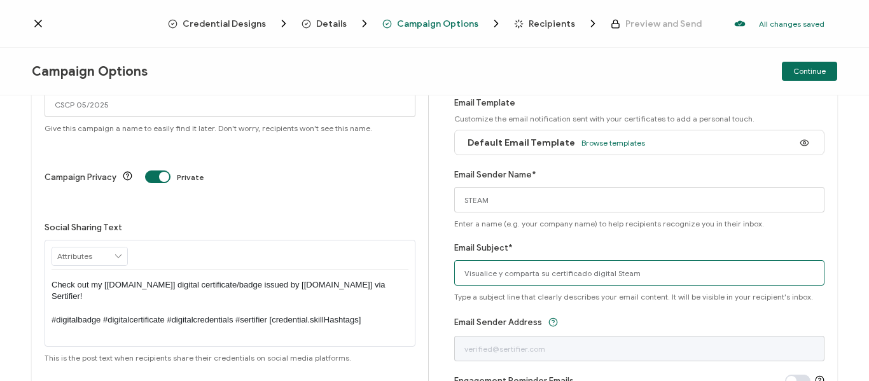
scroll to position [0, 0]
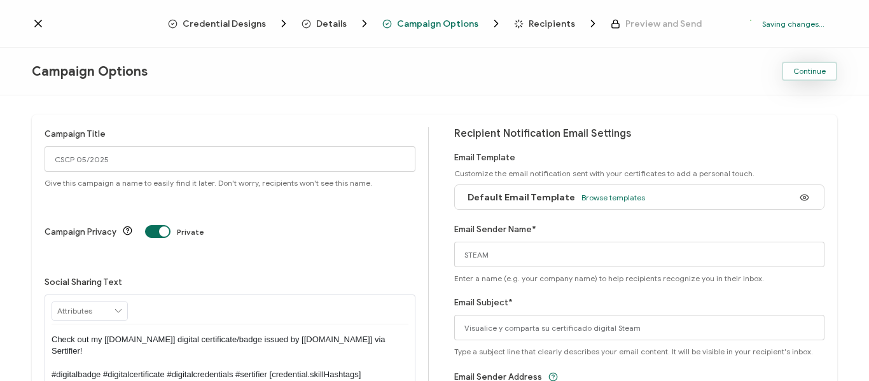
click at [808, 73] on span "Continue" at bounding box center [809, 71] width 32 height 8
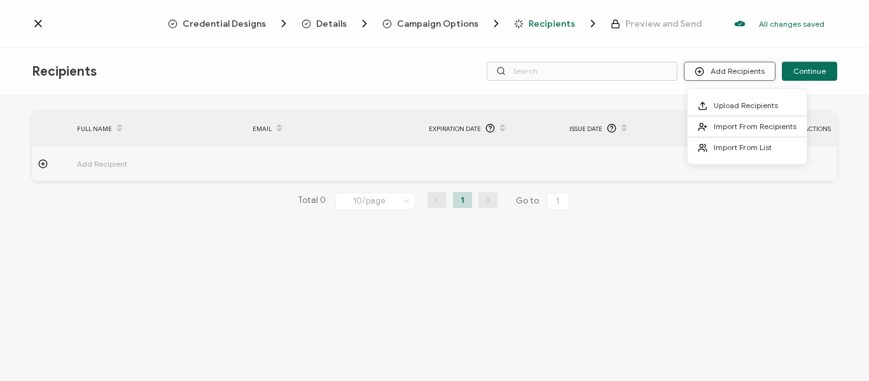
click at [744, 73] on button "Add Recipients" at bounding box center [730, 71] width 92 height 19
click at [737, 109] on span "Upload Recipients" at bounding box center [746, 106] width 64 height 10
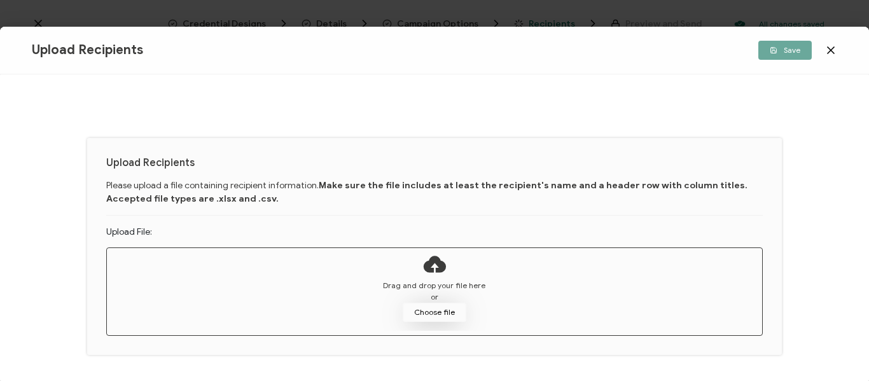
click at [442, 314] on button "Choose file" at bounding box center [435, 312] width 64 height 19
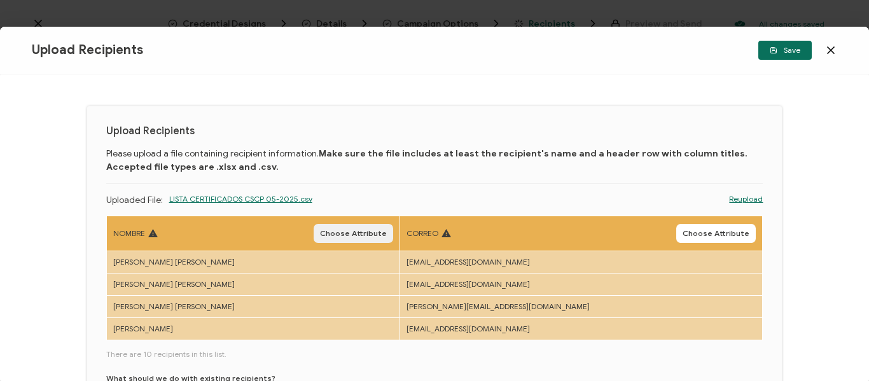
click at [387, 232] on span "Choose Attribute" at bounding box center [353, 234] width 67 height 8
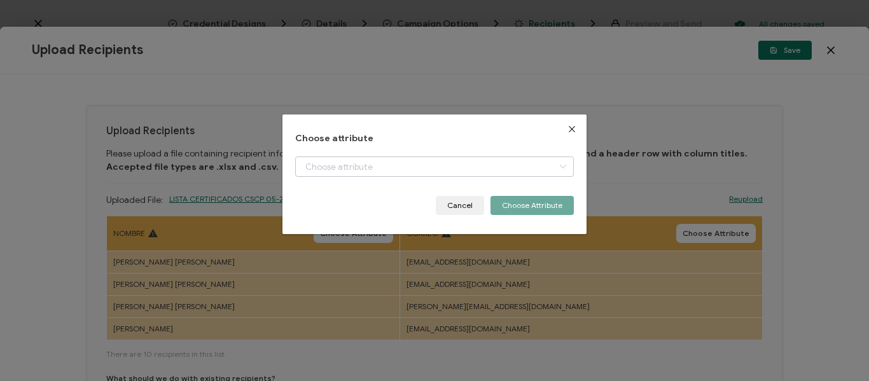
click at [560, 167] on icon "dialog" at bounding box center [563, 167] width 16 height 20
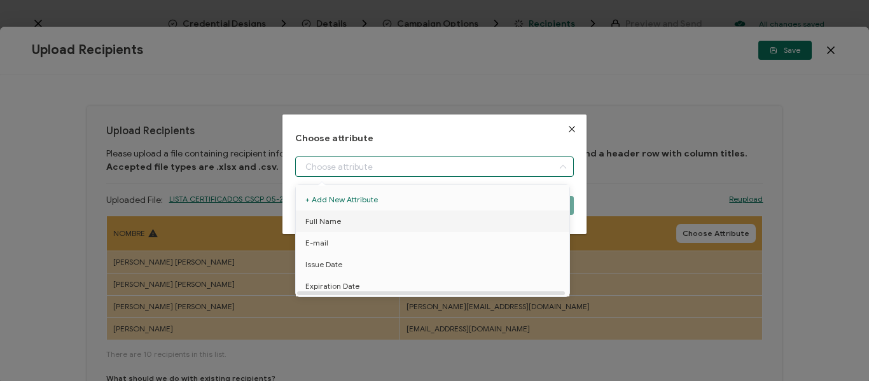
click at [327, 224] on span "Full Name" at bounding box center [323, 222] width 36 height 22
type input "Full Name"
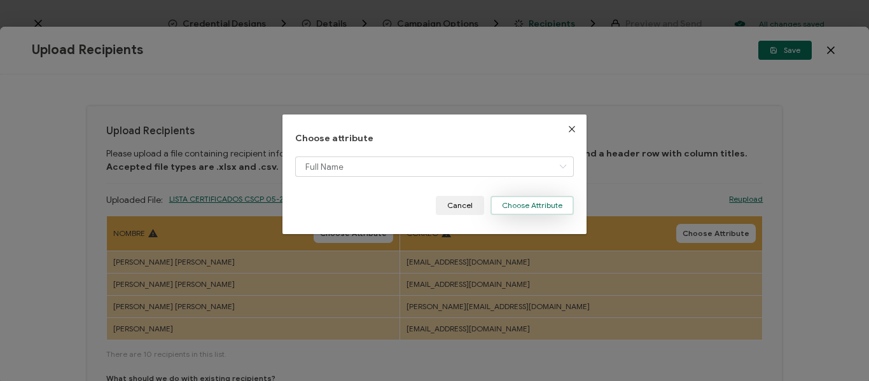
click at [500, 205] on button "Choose Attribute" at bounding box center [532, 205] width 83 height 19
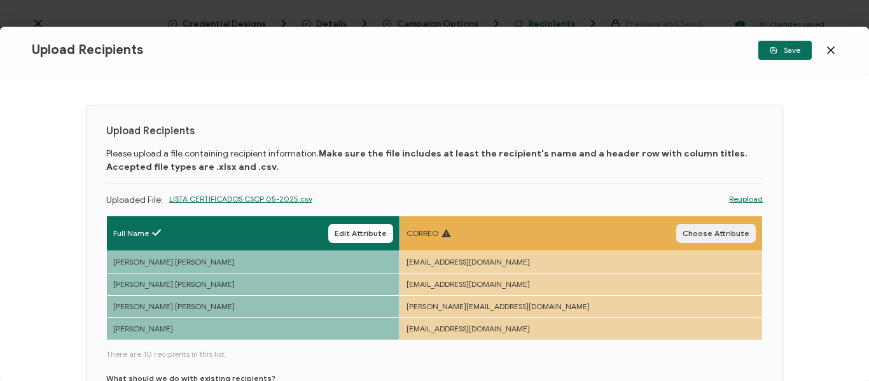
click at [722, 235] on span "Choose Attribute" at bounding box center [716, 234] width 67 height 8
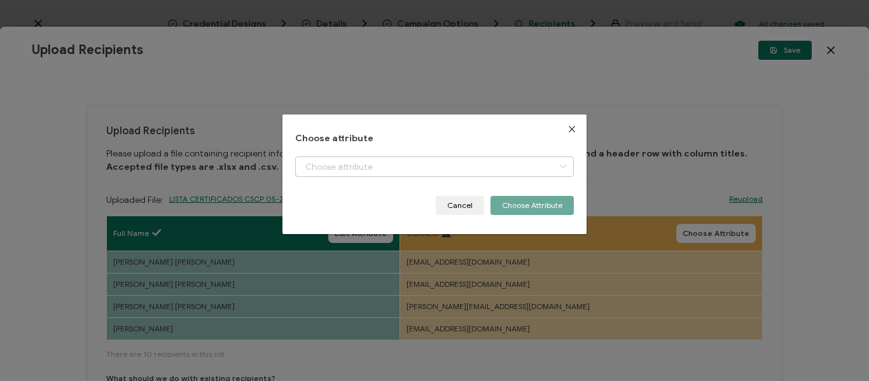
click at [562, 164] on icon "dialog" at bounding box center [563, 167] width 16 height 20
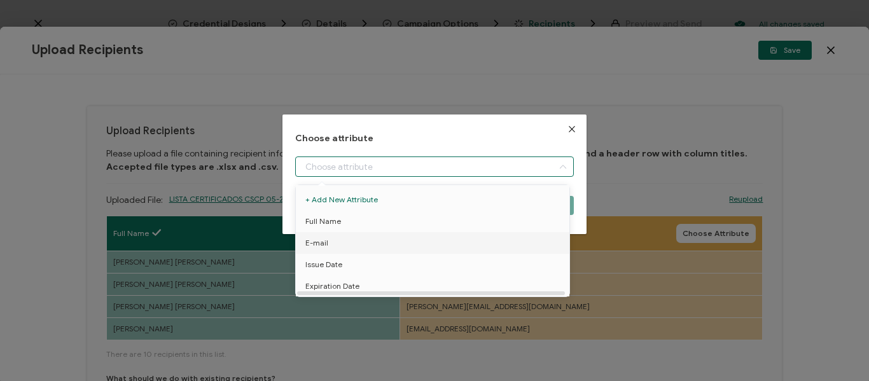
click at [322, 246] on span "E-mail" at bounding box center [316, 243] width 23 height 22
type input "E-mail"
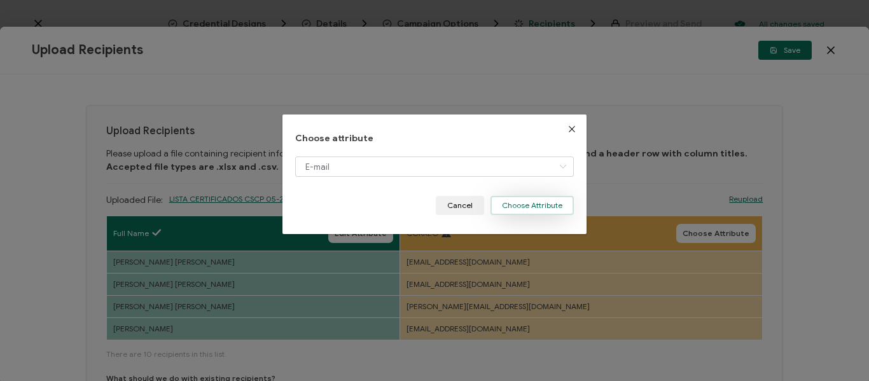
click at [526, 207] on button "Choose Attribute" at bounding box center [532, 205] width 83 height 19
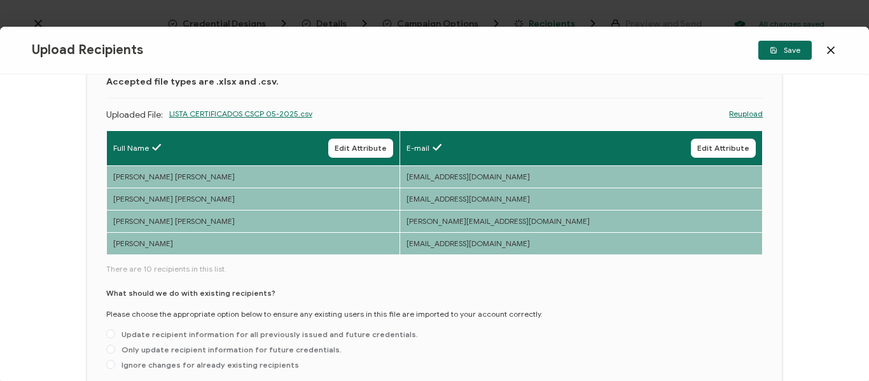
scroll to position [127, 0]
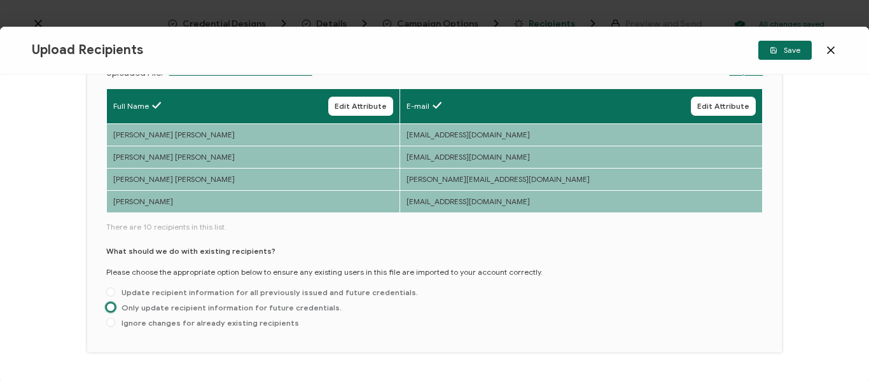
click at [108, 307] on span at bounding box center [110, 307] width 9 height 9
click at [108, 307] on input "Only update recipient information for future credentials." at bounding box center [110, 308] width 9 height 10
radio input "true"
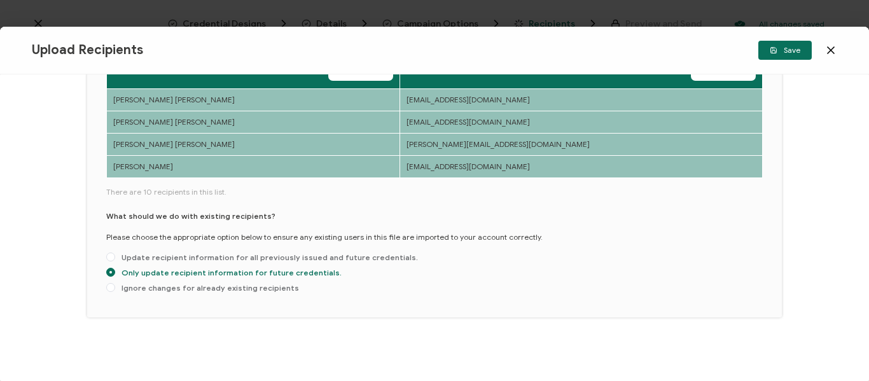
scroll to position [99, 0]
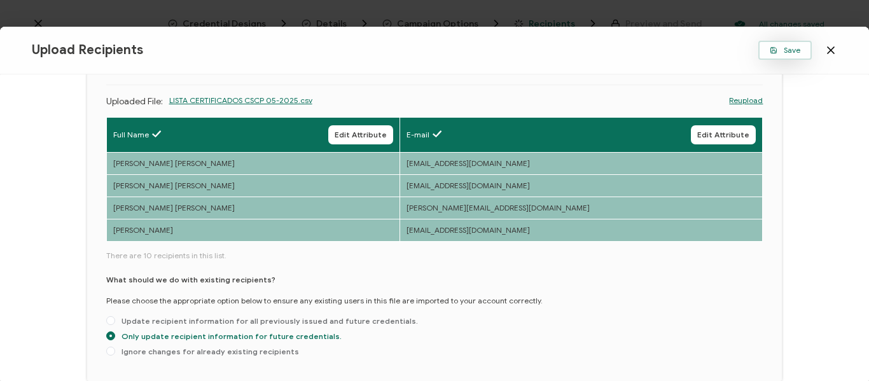
click at [797, 51] on span "Save" at bounding box center [785, 50] width 31 height 8
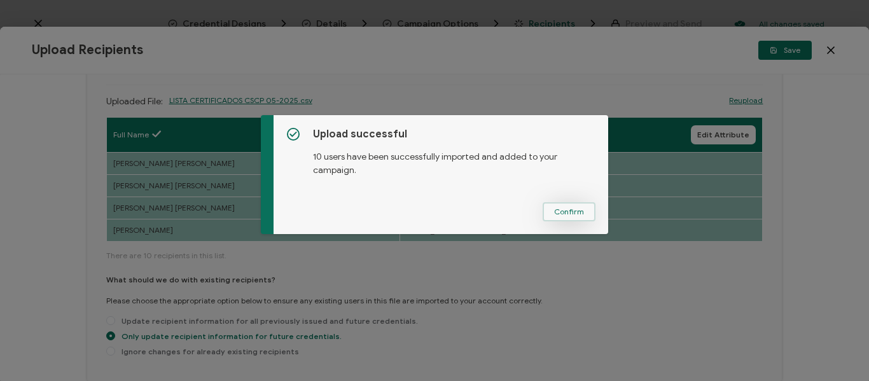
click at [565, 211] on span "Confirm" at bounding box center [569, 212] width 30 height 8
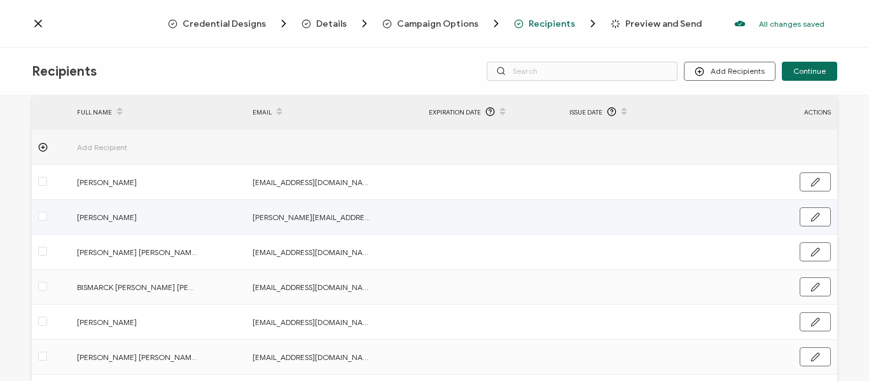
scroll to position [0, 0]
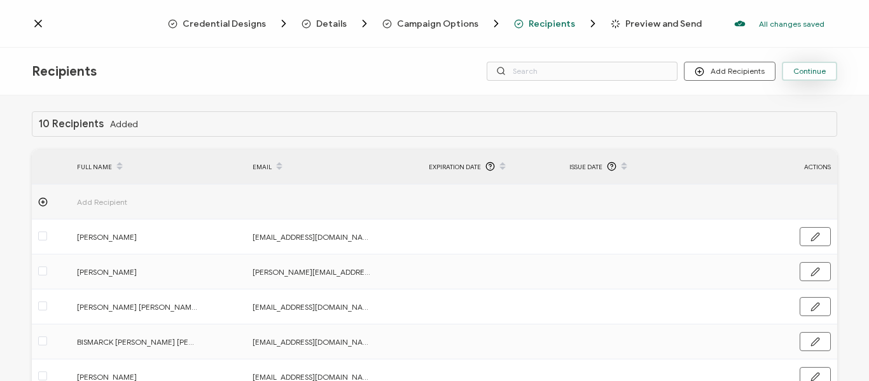
click at [818, 74] on span "Continue" at bounding box center [809, 71] width 32 height 8
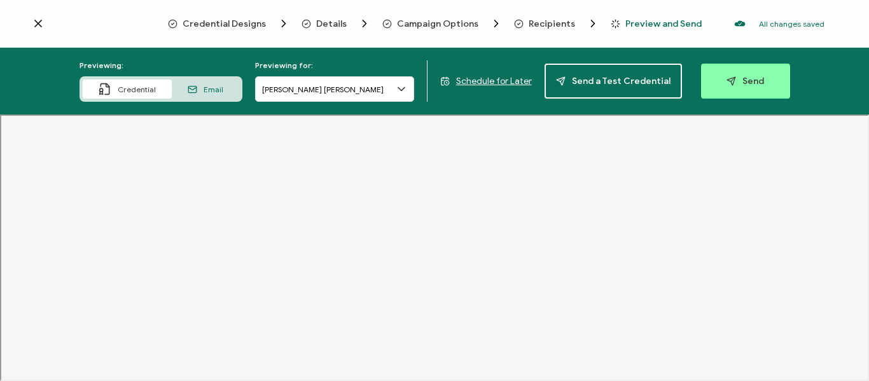
click at [401, 90] on icon at bounding box center [401, 89] width 13 height 13
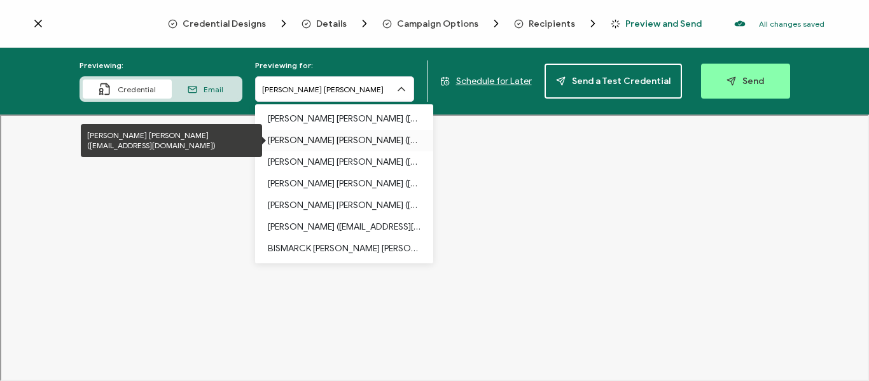
click at [363, 141] on p "[PERSON_NAME] [PERSON_NAME] ([EMAIL_ADDRESS][DOMAIN_NAME])" at bounding box center [344, 141] width 153 height 22
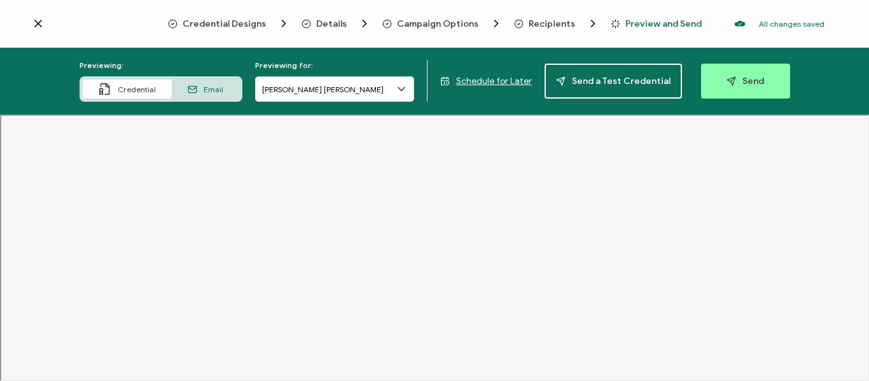
click at [405, 90] on icon at bounding box center [401, 89] width 13 height 13
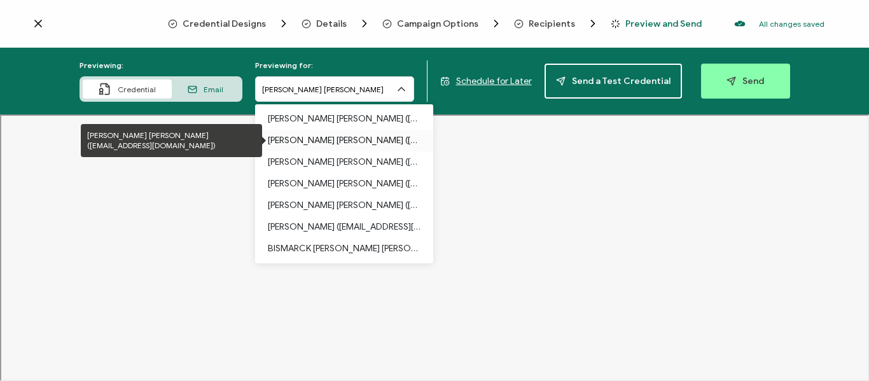
click at [353, 138] on p "[PERSON_NAME] [PERSON_NAME] ([EMAIL_ADDRESS][DOMAIN_NAME])" at bounding box center [344, 141] width 153 height 22
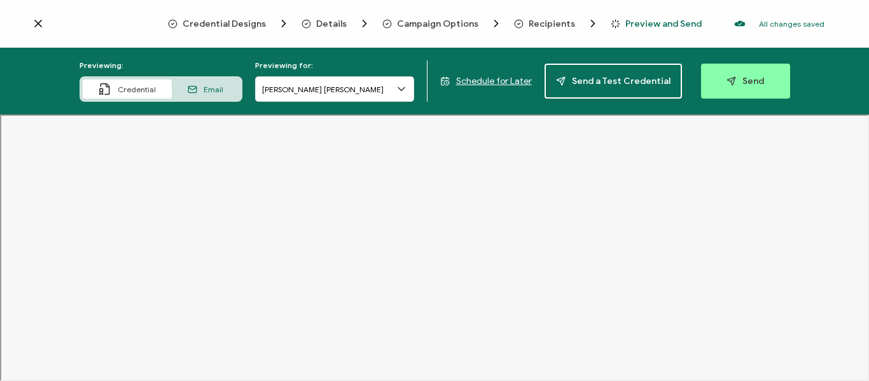
click at [406, 87] on icon at bounding box center [401, 89] width 13 height 13
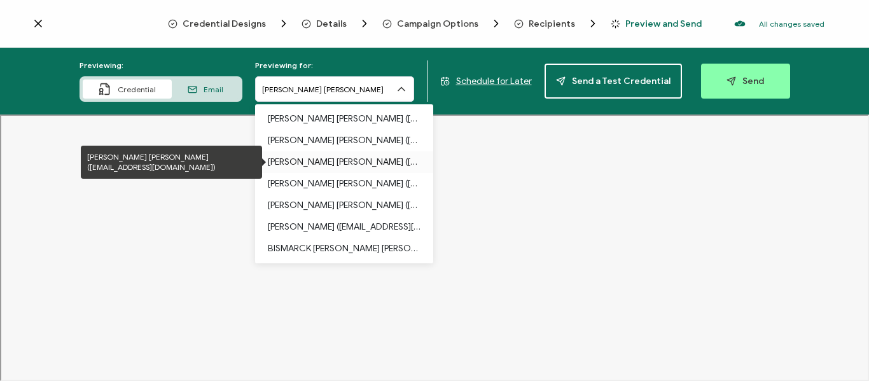
click at [338, 160] on p "[PERSON_NAME] [PERSON_NAME] ([EMAIL_ADDRESS][DOMAIN_NAME])" at bounding box center [344, 162] width 153 height 22
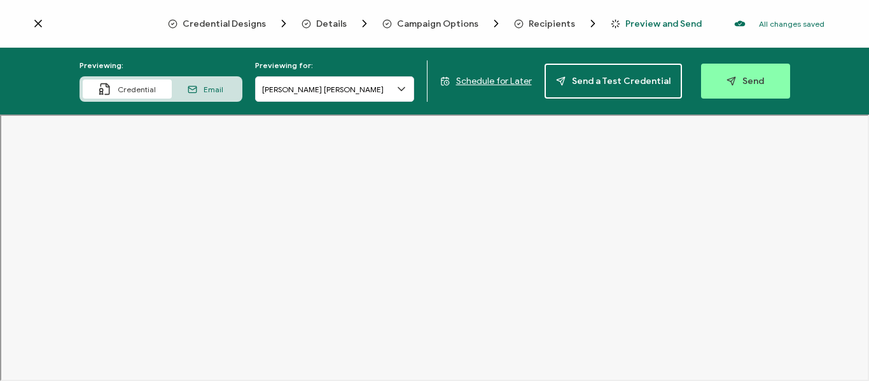
click at [403, 91] on icon at bounding box center [401, 89] width 13 height 13
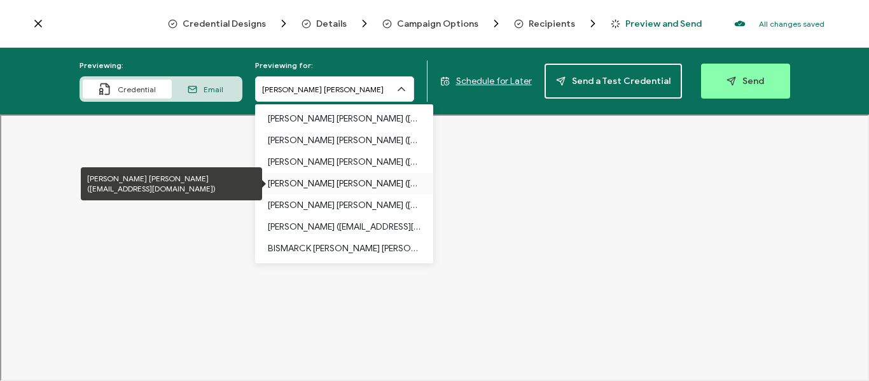
click at [349, 181] on p "[PERSON_NAME] [PERSON_NAME] ([EMAIL_ADDRESS][DOMAIN_NAME])" at bounding box center [344, 184] width 153 height 22
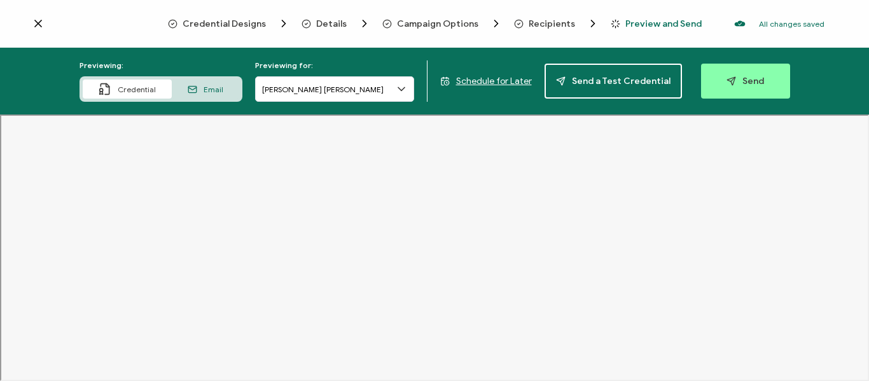
click at [402, 89] on icon at bounding box center [401, 89] width 6 height 3
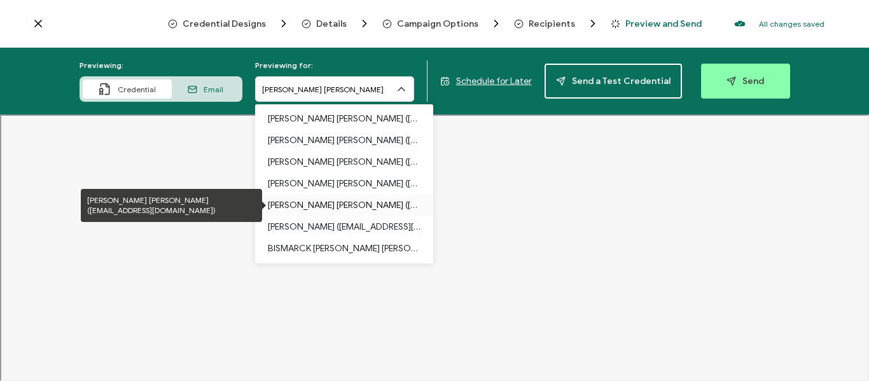
click at [363, 204] on p "[PERSON_NAME] [PERSON_NAME] ([EMAIL_ADDRESS][DOMAIN_NAME])" at bounding box center [344, 206] width 153 height 22
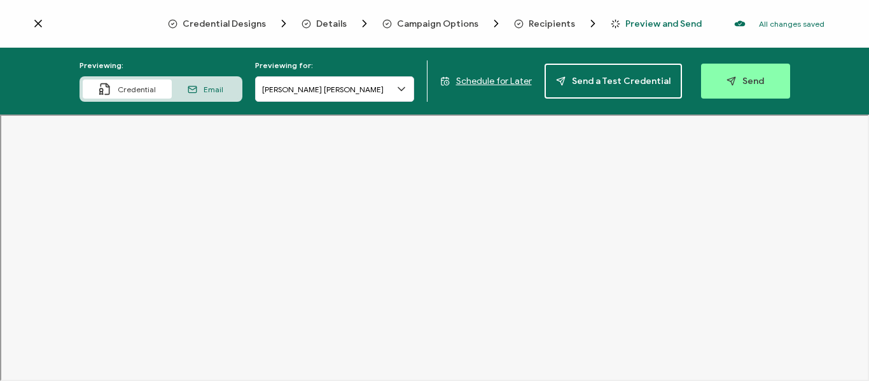
click at [402, 88] on icon at bounding box center [401, 89] width 13 height 13
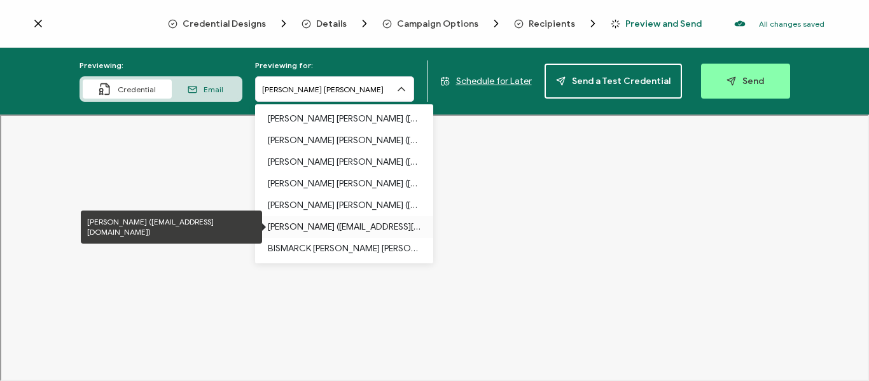
click at [347, 225] on p "[PERSON_NAME] ([EMAIL_ADDRESS][DOMAIN_NAME])" at bounding box center [344, 227] width 153 height 22
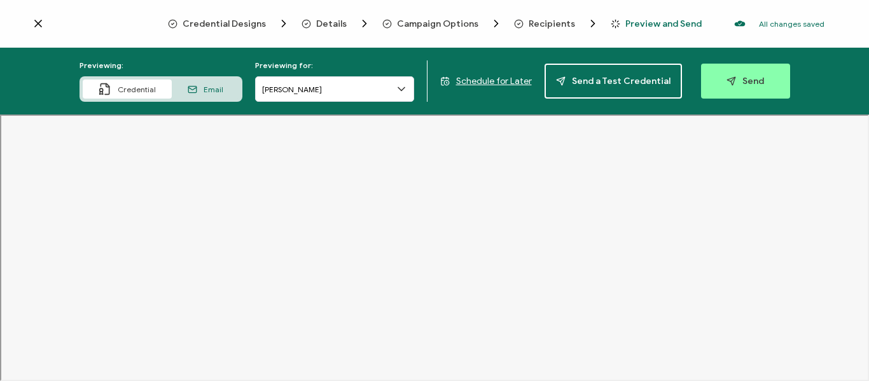
click at [403, 87] on icon at bounding box center [401, 89] width 13 height 13
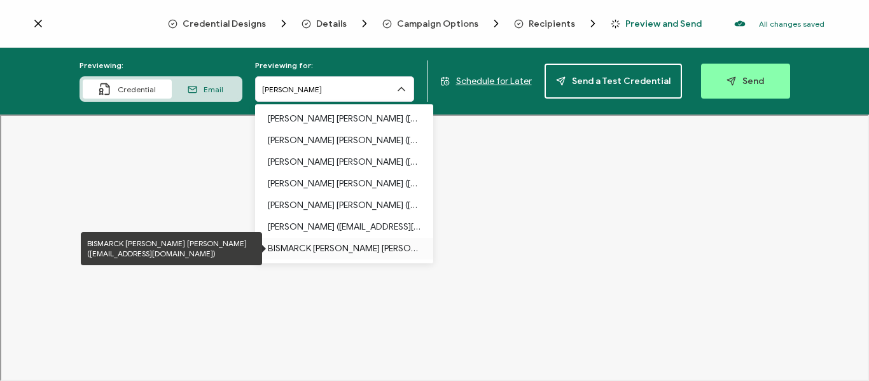
click at [378, 246] on p "BISMARCK [PERSON_NAME] [PERSON_NAME] ([EMAIL_ADDRESS][DOMAIN_NAME])" at bounding box center [344, 249] width 153 height 22
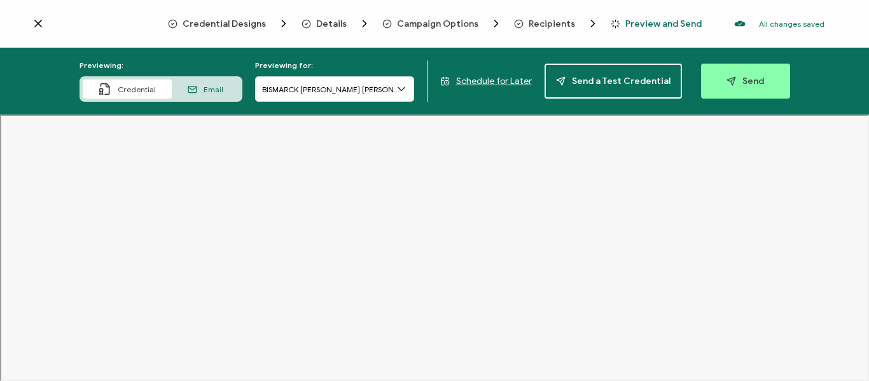
click at [405, 90] on icon at bounding box center [401, 89] width 13 height 13
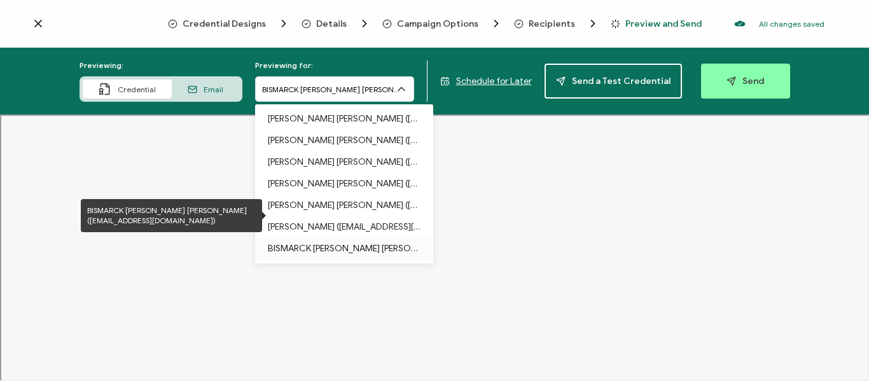
scroll to position [65, 0]
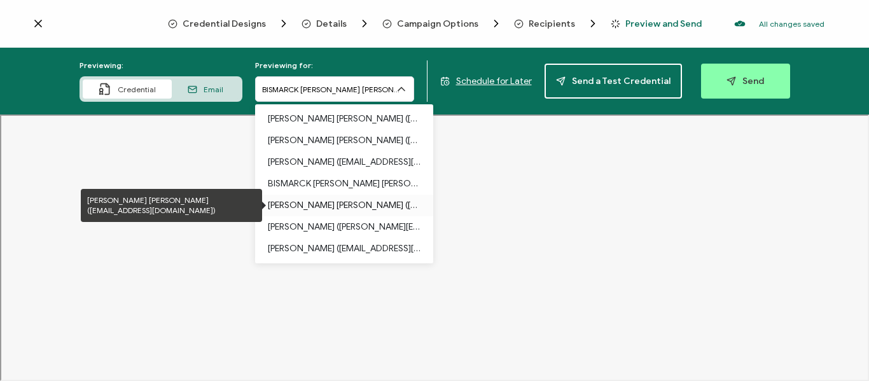
click at [377, 204] on p "[PERSON_NAME] [PERSON_NAME] ([EMAIL_ADDRESS][DOMAIN_NAME])" at bounding box center [344, 206] width 153 height 22
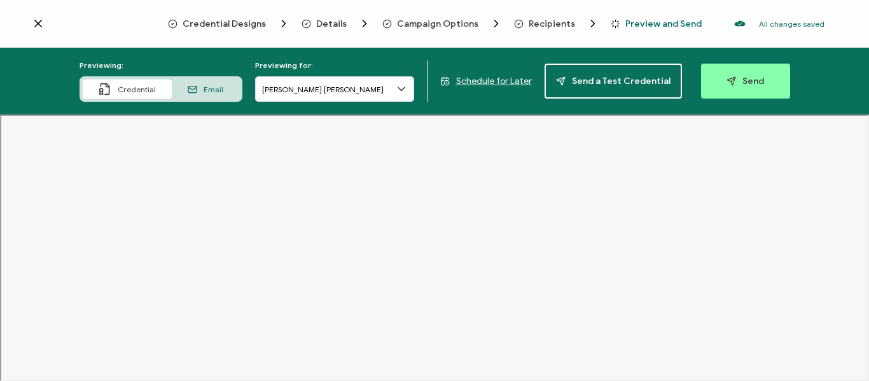
click at [408, 91] on icon at bounding box center [401, 89] width 13 height 13
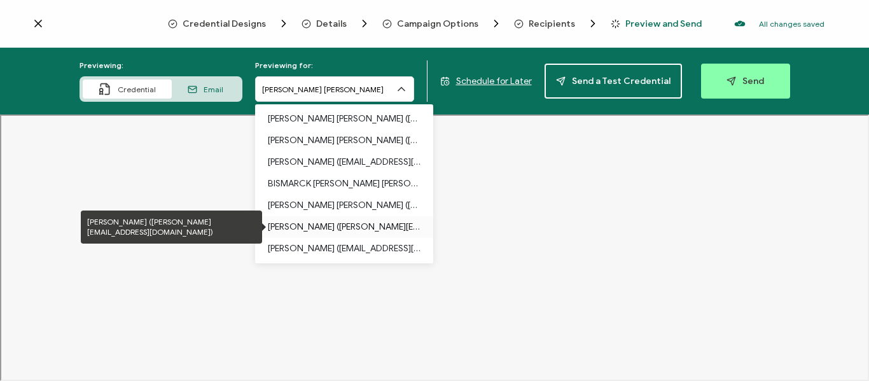
click at [378, 225] on p "[PERSON_NAME] ([PERSON_NAME][EMAIL_ADDRESS][DOMAIN_NAME])" at bounding box center [344, 227] width 153 height 22
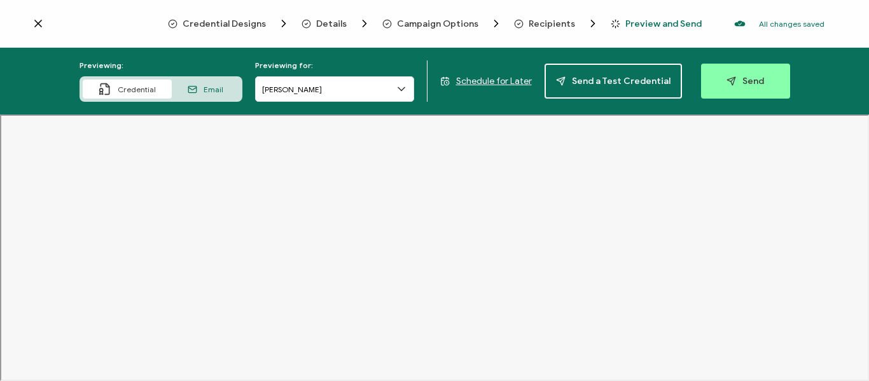
click at [401, 90] on icon at bounding box center [401, 89] width 13 height 13
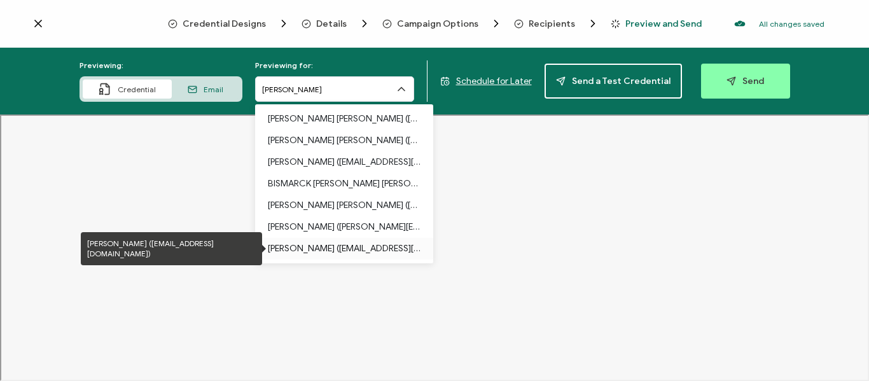
click at [348, 248] on p "[PERSON_NAME] ([EMAIL_ADDRESS][DOMAIN_NAME])" at bounding box center [344, 249] width 153 height 22
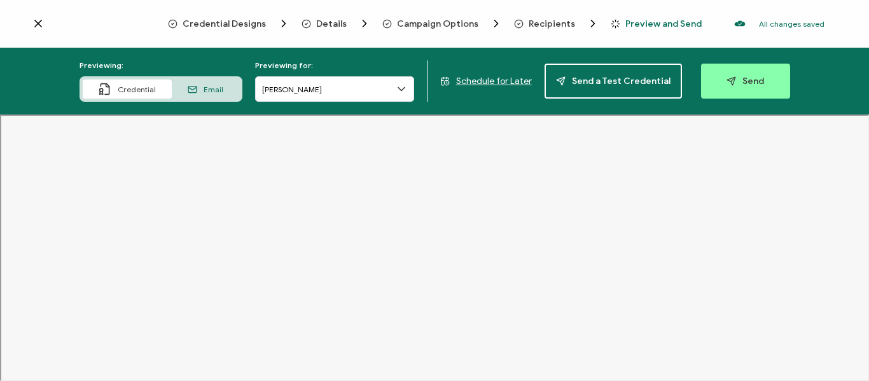
click at [538, 26] on span "Recipients" at bounding box center [552, 24] width 46 height 10
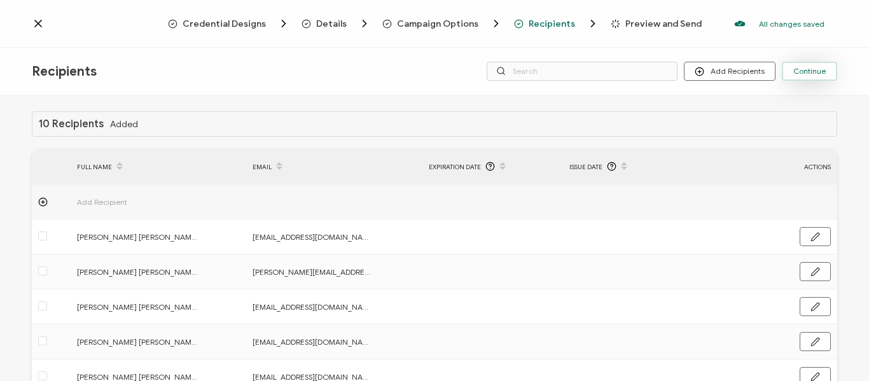
click at [804, 67] on span "Continue" at bounding box center [809, 71] width 32 height 8
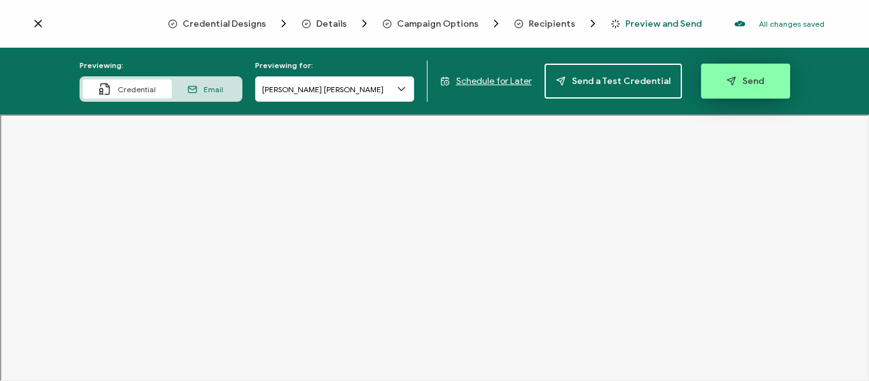
click at [746, 87] on button "Send" at bounding box center [745, 81] width 89 height 35
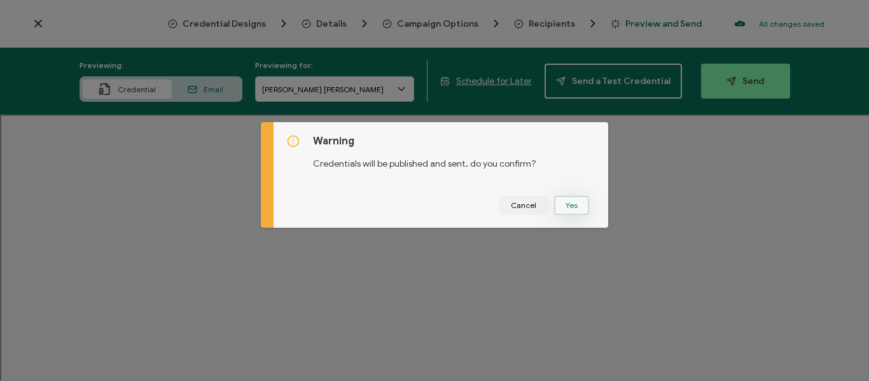
click at [563, 201] on button "Yes" at bounding box center [571, 205] width 35 height 19
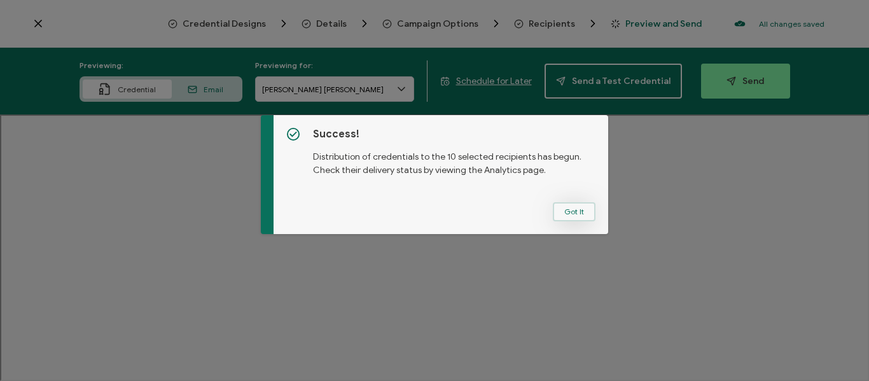
click at [562, 214] on button "Got It" at bounding box center [574, 211] width 43 height 19
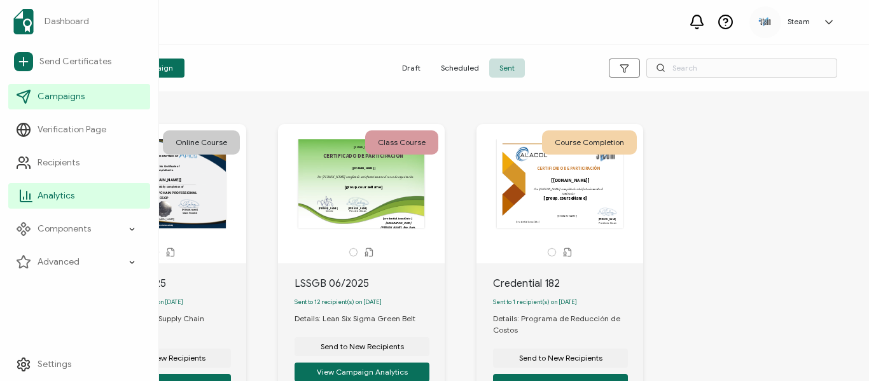
click at [40, 199] on span "Analytics" at bounding box center [56, 196] width 37 height 13
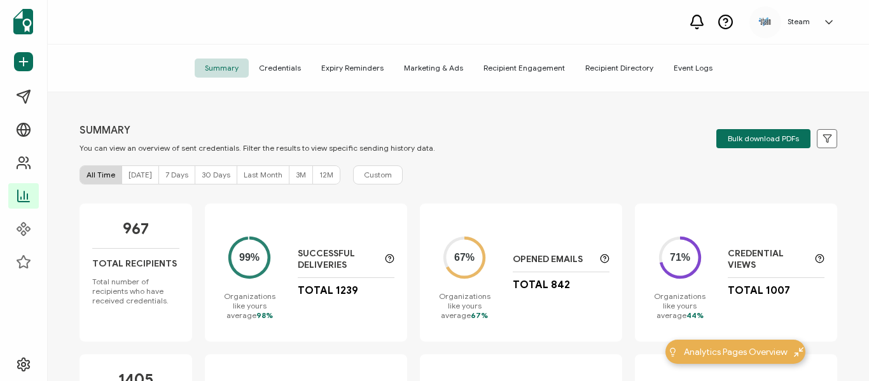
click at [139, 176] on span "[DATE]" at bounding box center [141, 175] width 24 height 10
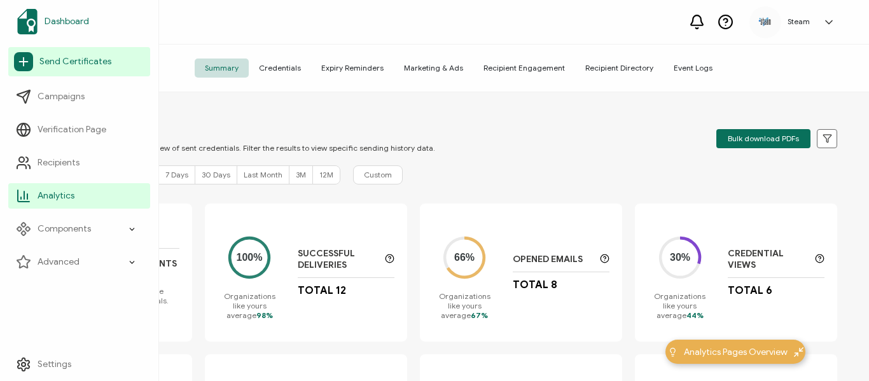
click at [59, 27] on span "Dashboard" at bounding box center [67, 21] width 45 height 13
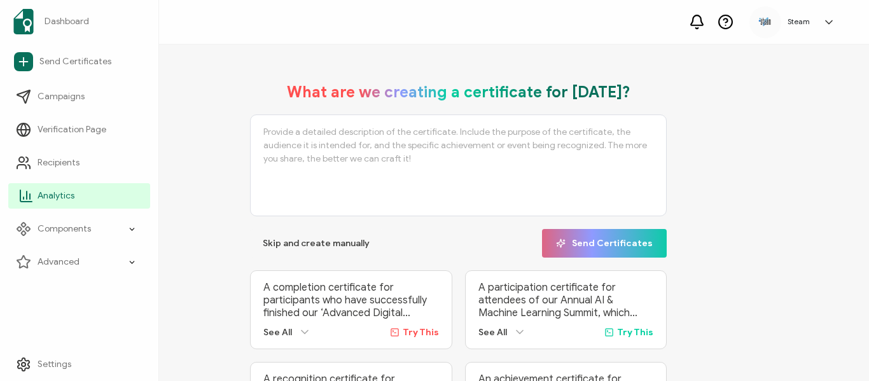
click at [63, 193] on span "Analytics" at bounding box center [56, 196] width 37 height 13
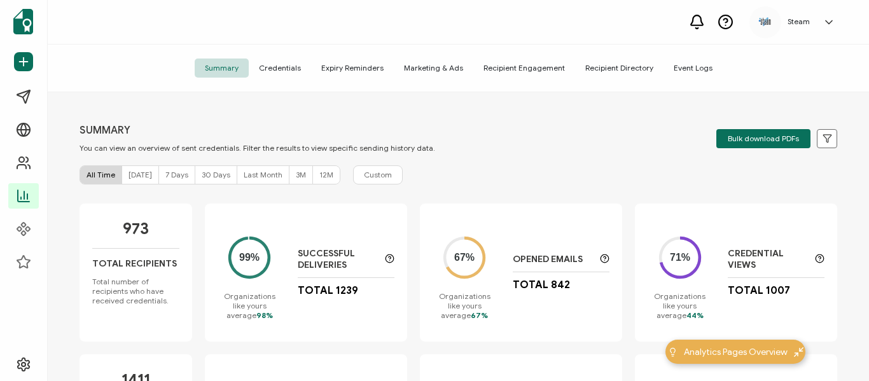
click at [140, 175] on span "[DATE]" at bounding box center [141, 175] width 24 height 10
click at [132, 171] on span "[DATE]" at bounding box center [141, 175] width 24 height 10
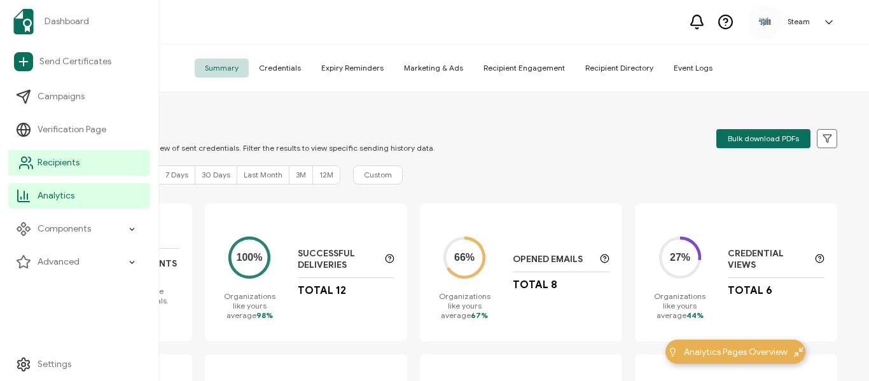
click at [57, 162] on span "Recipients" at bounding box center [59, 163] width 42 height 13
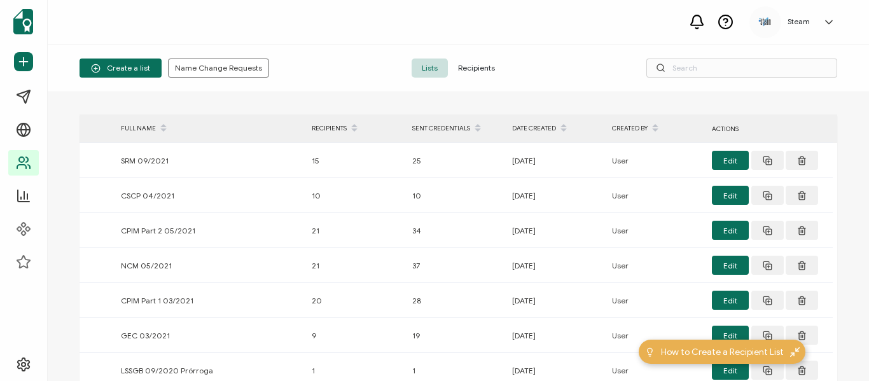
click at [466, 71] on span "Recipients" at bounding box center [476, 68] width 57 height 19
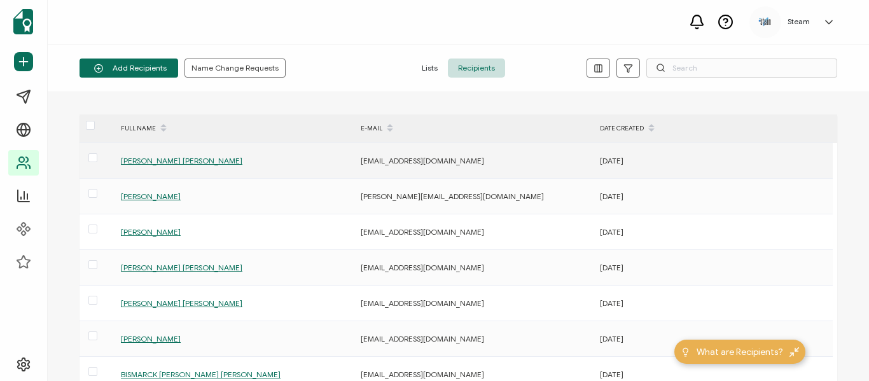
click at [209, 159] on span "[PERSON_NAME] [PERSON_NAME]" at bounding box center [182, 161] width 122 height 10
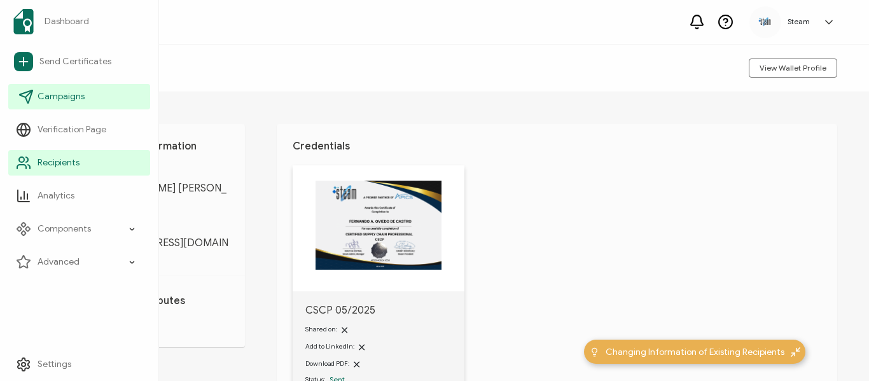
click at [59, 98] on span "Campaigns" at bounding box center [61, 96] width 47 height 13
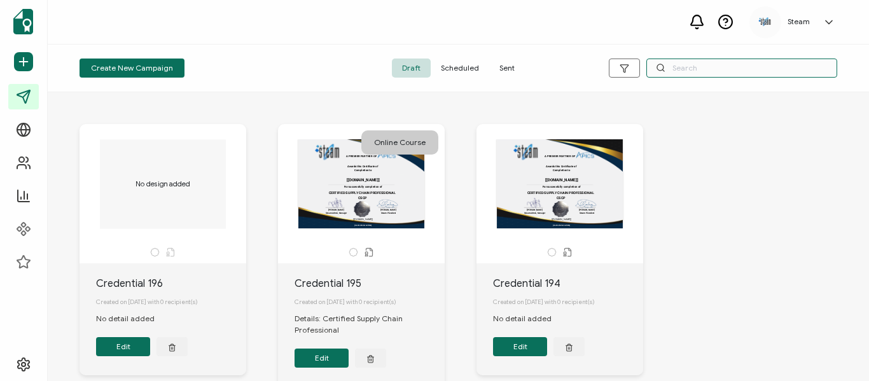
click at [704, 66] on input "text" at bounding box center [741, 68] width 191 height 19
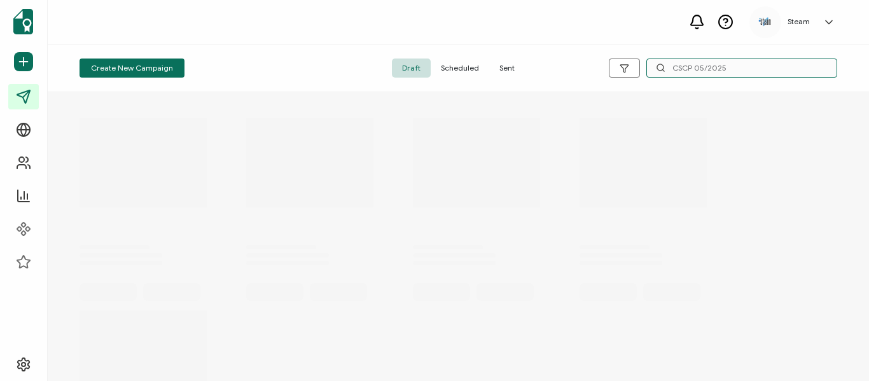
type input "CSCP 05/2025"
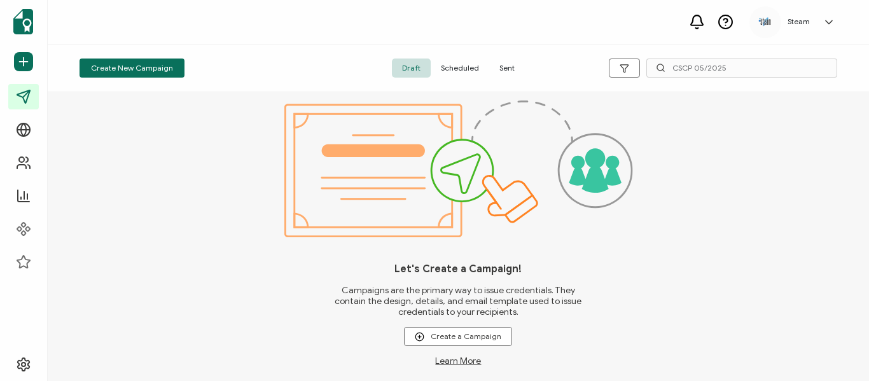
click at [506, 66] on span "Sent" at bounding box center [507, 68] width 36 height 19
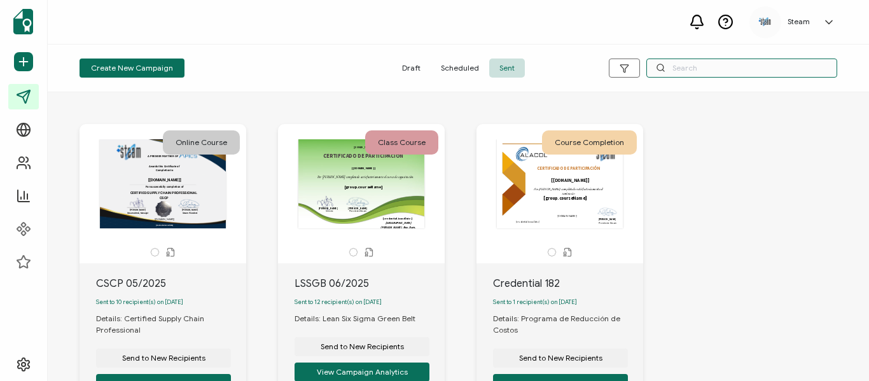
click at [674, 69] on input "text" at bounding box center [741, 68] width 191 height 19
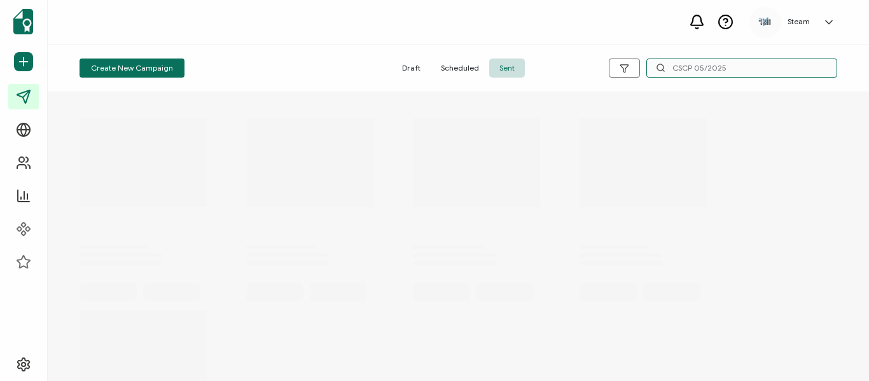
type input "CSCP 05/2025"
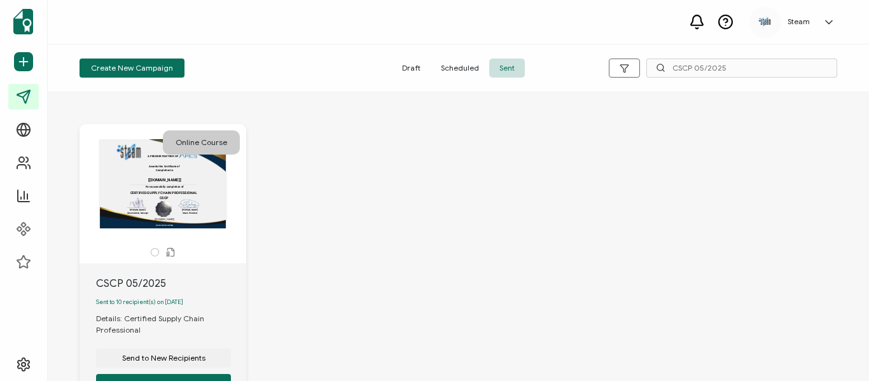
click at [211, 222] on div "A PREMIER PARTNER OF Awards this Certificate of Completion to CERTIFIED SUPPLY …" at bounding box center [163, 183] width 134 height 89
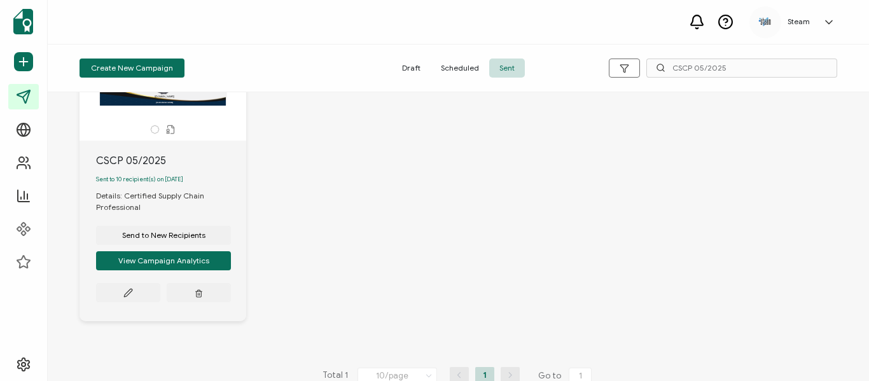
scroll to position [145, 0]
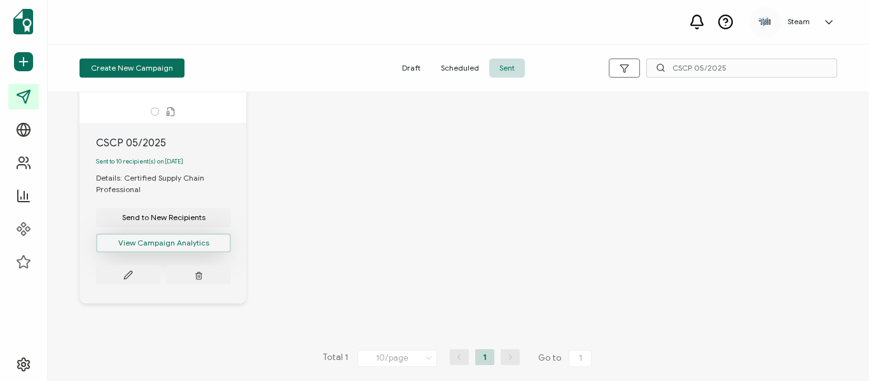
click at [175, 245] on button "View Campaign Analytics" at bounding box center [163, 243] width 135 height 19
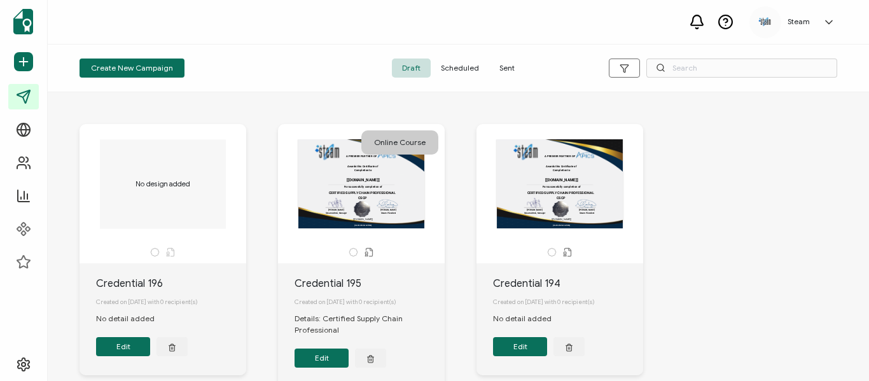
click at [502, 66] on span "Sent" at bounding box center [507, 68] width 36 height 19
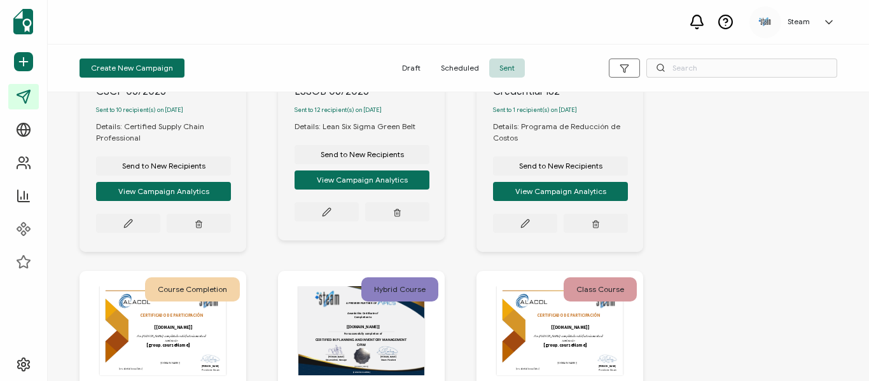
scroll to position [255, 0]
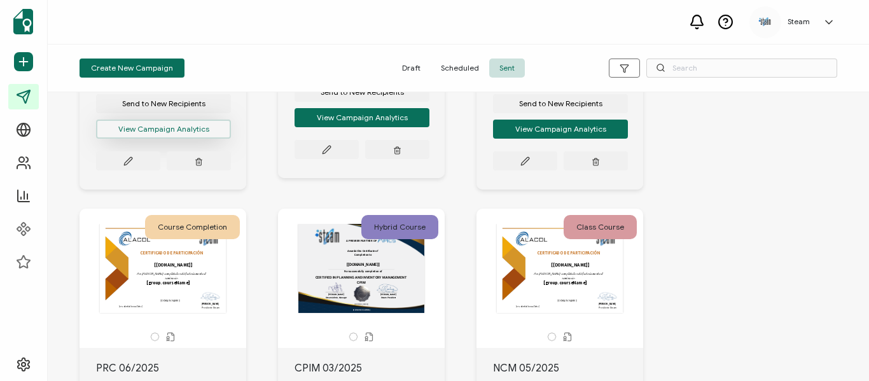
click at [178, 136] on button "View Campaign Analytics" at bounding box center [163, 129] width 135 height 19
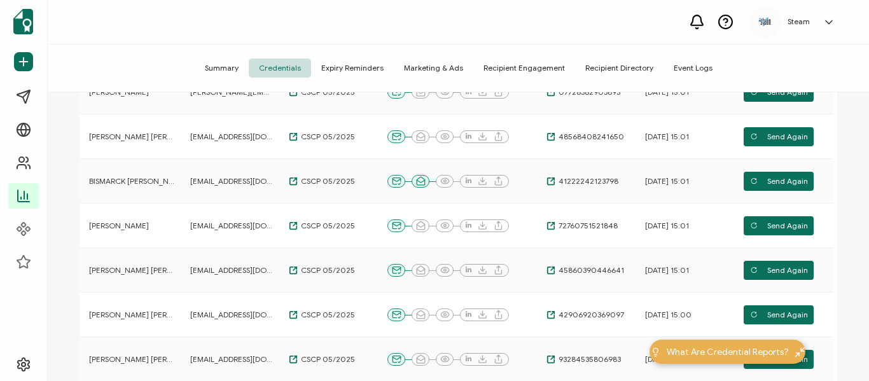
scroll to position [255, 0]
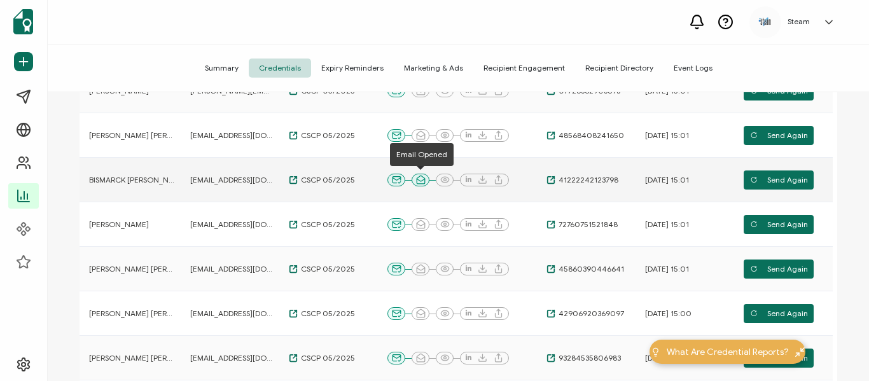
click at [418, 183] on icon at bounding box center [421, 180] width 10 height 10
click at [602, 181] on span "41222242123798" at bounding box center [586, 180] width 63 height 10
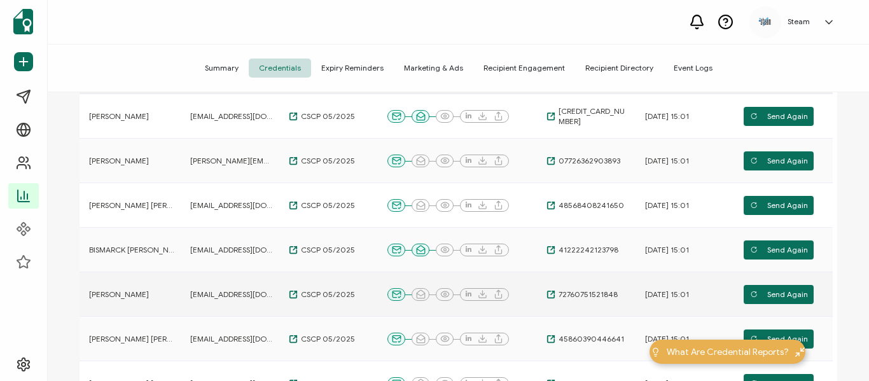
scroll to position [0, 0]
